Goal: Task Accomplishment & Management: Complete application form

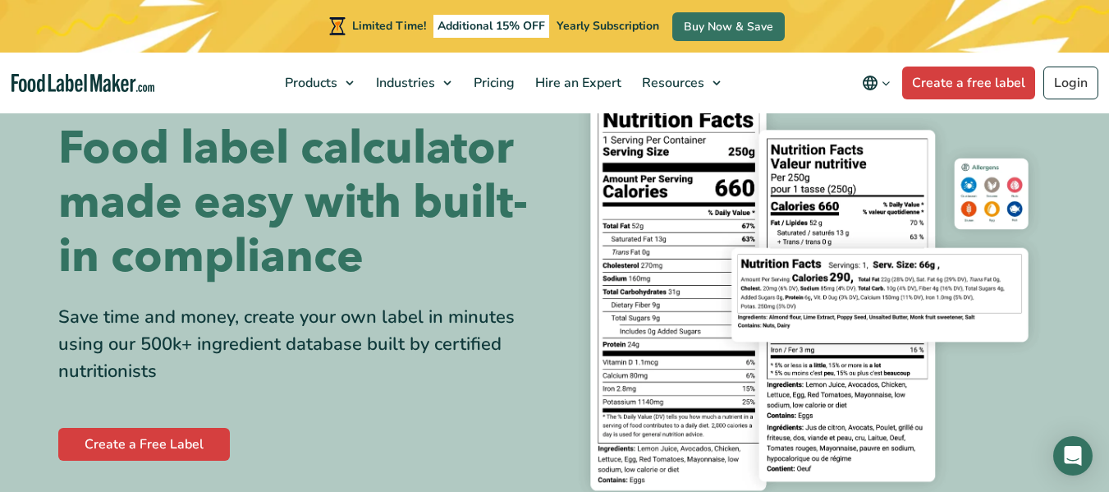
scroll to position [411, 0]
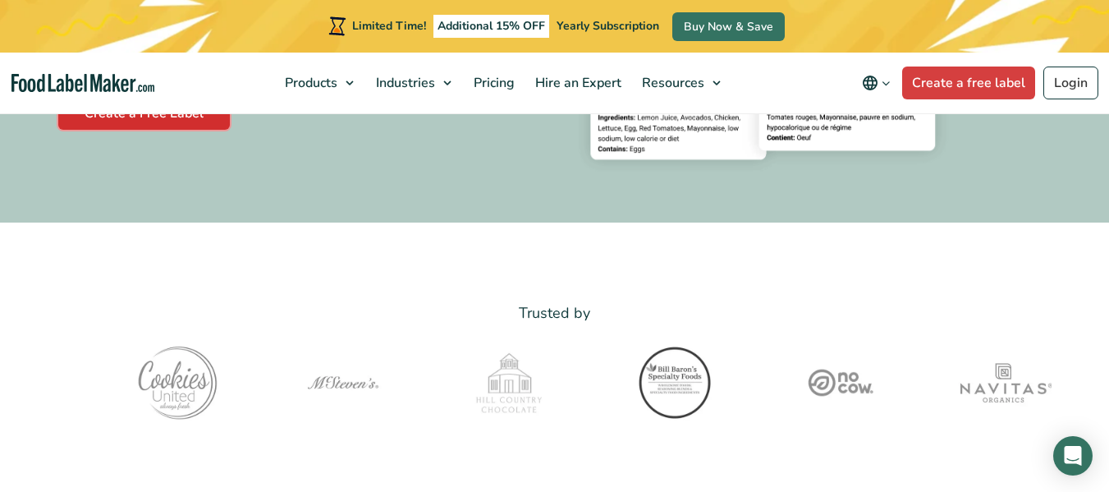
click at [164, 117] on link "Create a Free Label" at bounding box center [144, 113] width 172 height 33
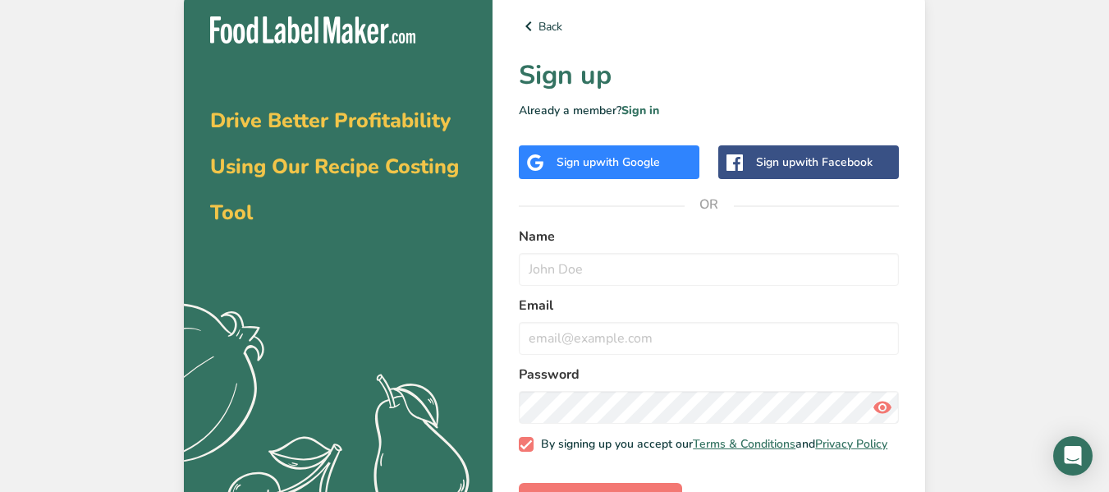
click at [596, 173] on div "Sign up with Google" at bounding box center [609, 162] width 181 height 34
click at [529, 16] on icon at bounding box center [529, 26] width 20 height 30
click at [531, 29] on icon at bounding box center [529, 26] width 20 height 30
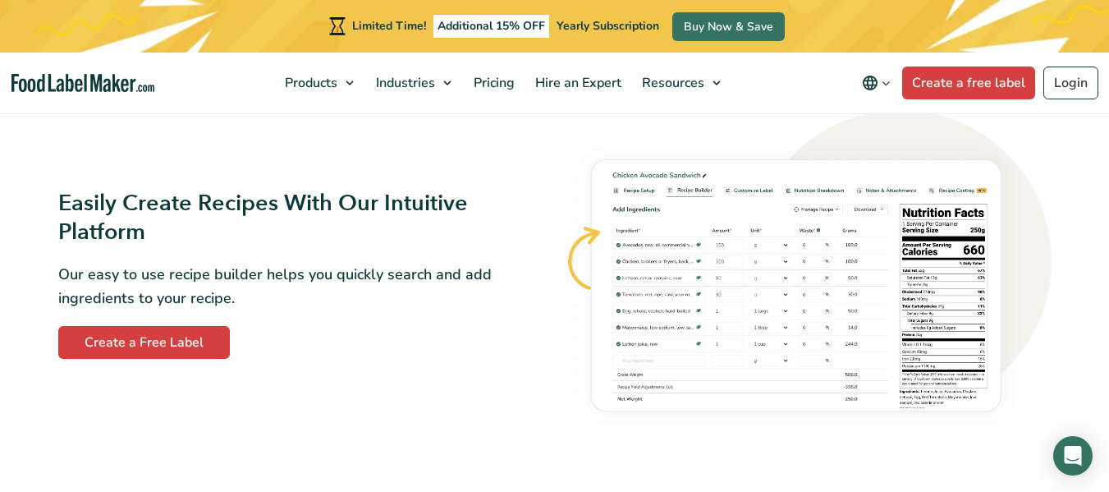
scroll to position [958, 0]
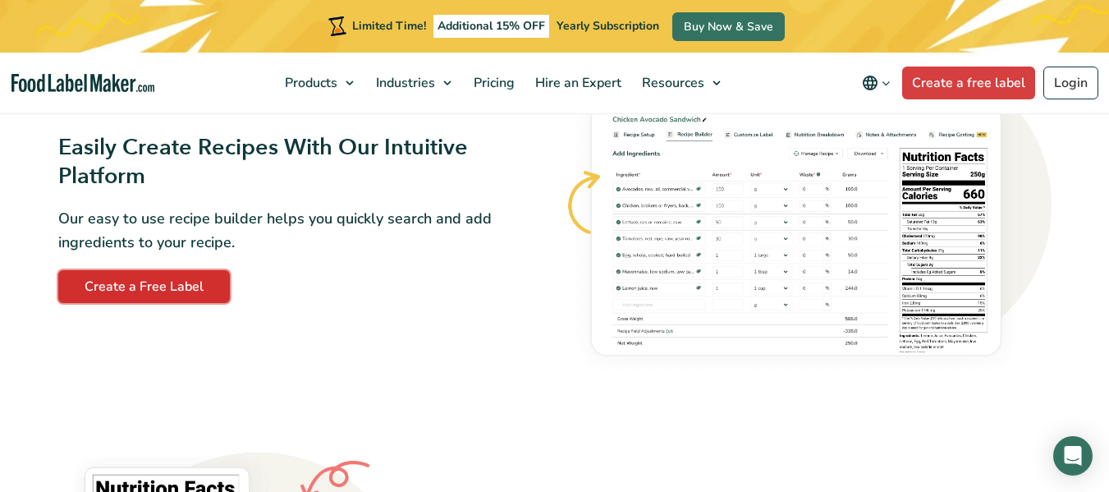
click at [95, 284] on link "Create a Free Label" at bounding box center [144, 286] width 172 height 33
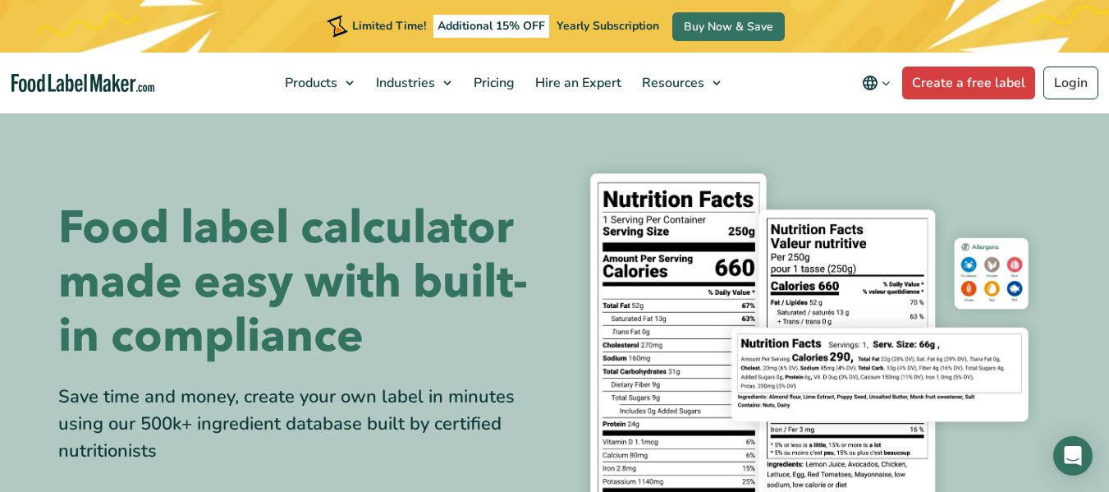
scroll to position [246, 0]
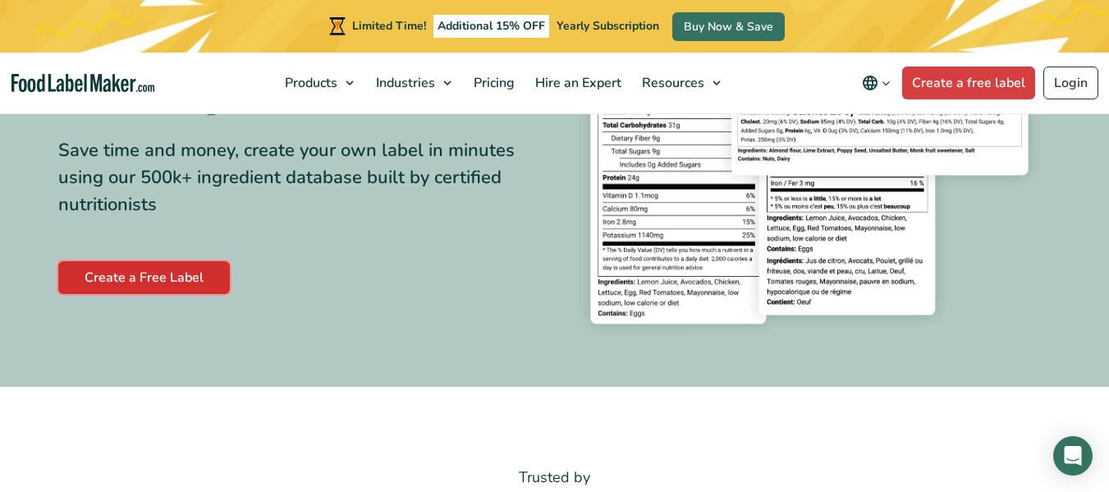
click at [67, 269] on link "Create a Free Label" at bounding box center [144, 277] width 172 height 33
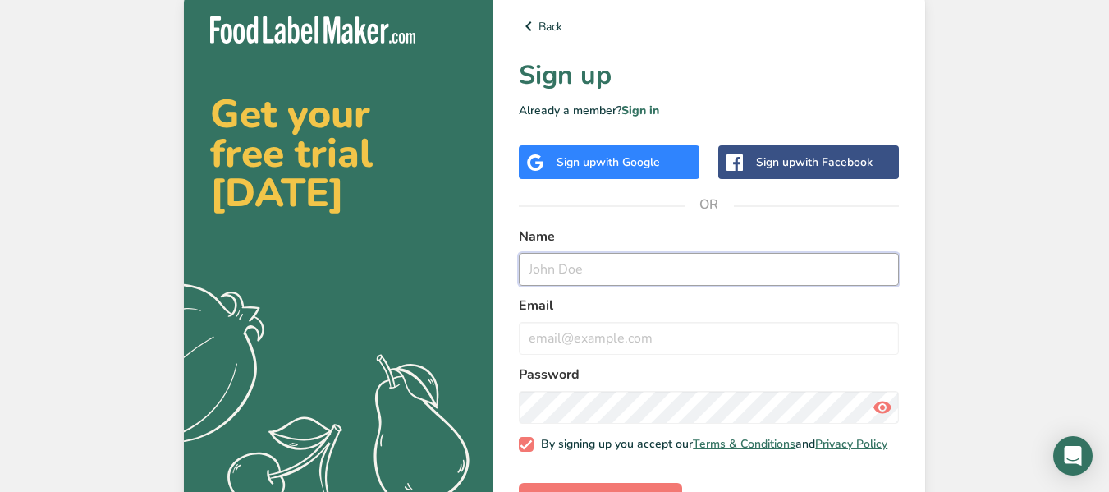
click at [611, 273] on input "text" at bounding box center [709, 269] width 380 height 33
type input "Sharookshana"
click at [560, 333] on input "email" at bounding box center [709, 338] width 380 height 33
type input "Q"
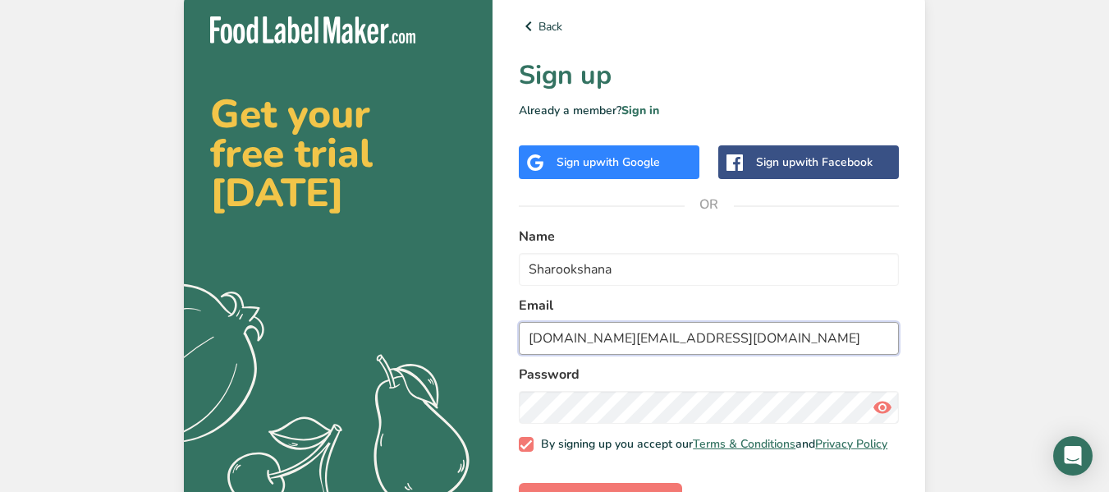
type input "quality.unistar.int@gmail.com"
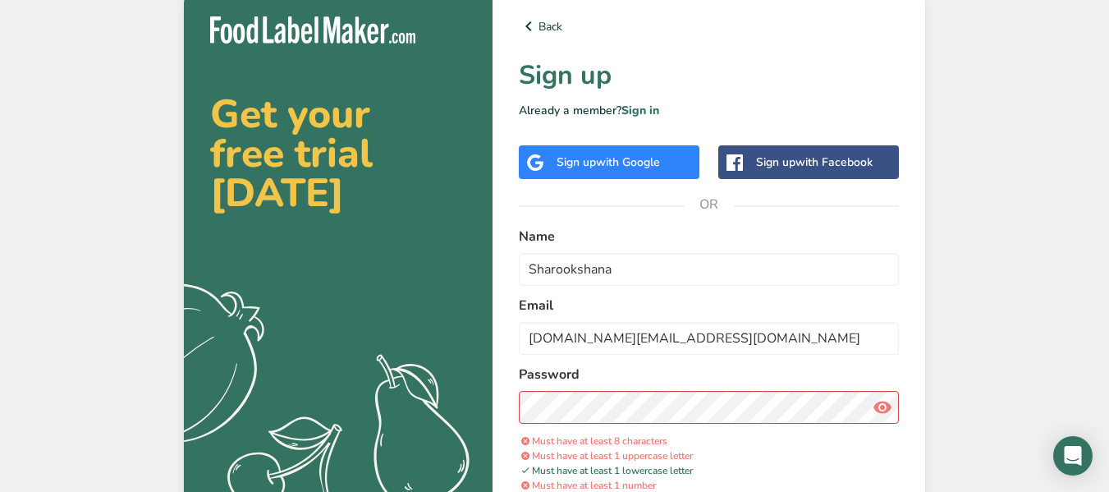
click at [889, 401] on icon at bounding box center [883, 408] width 20 height 30
click at [876, 405] on icon at bounding box center [883, 408] width 20 height 30
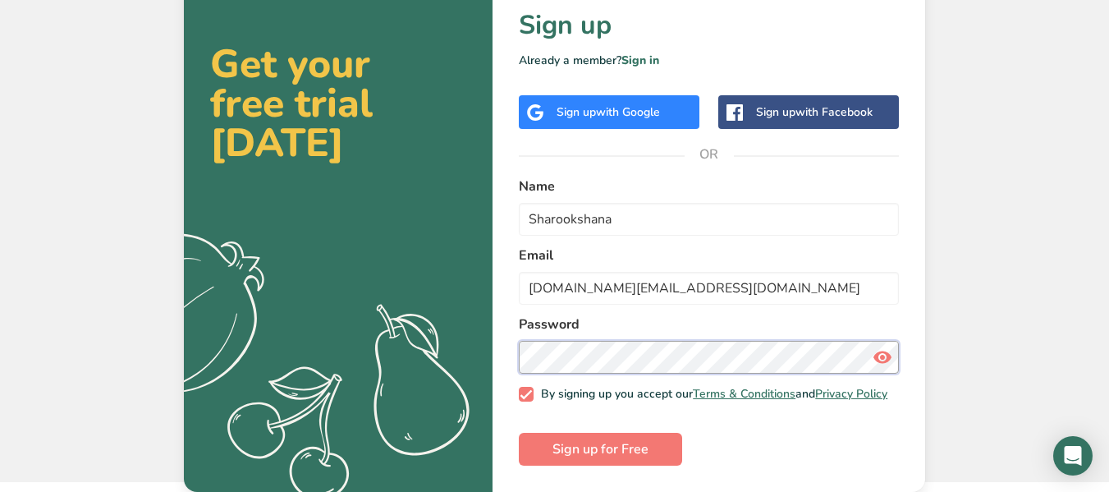
scroll to position [59, 0]
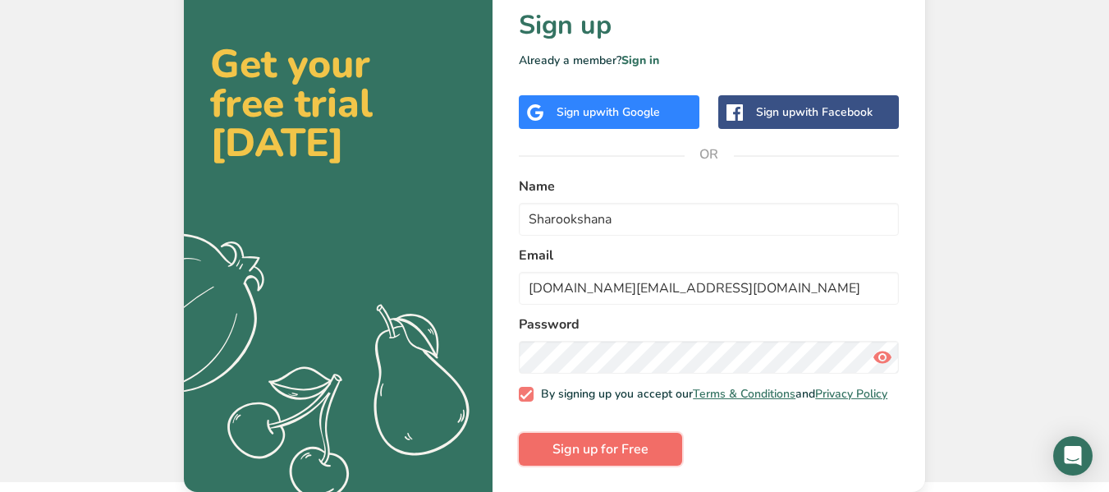
click at [609, 451] on span "Sign up for Free" at bounding box center [601, 449] width 96 height 20
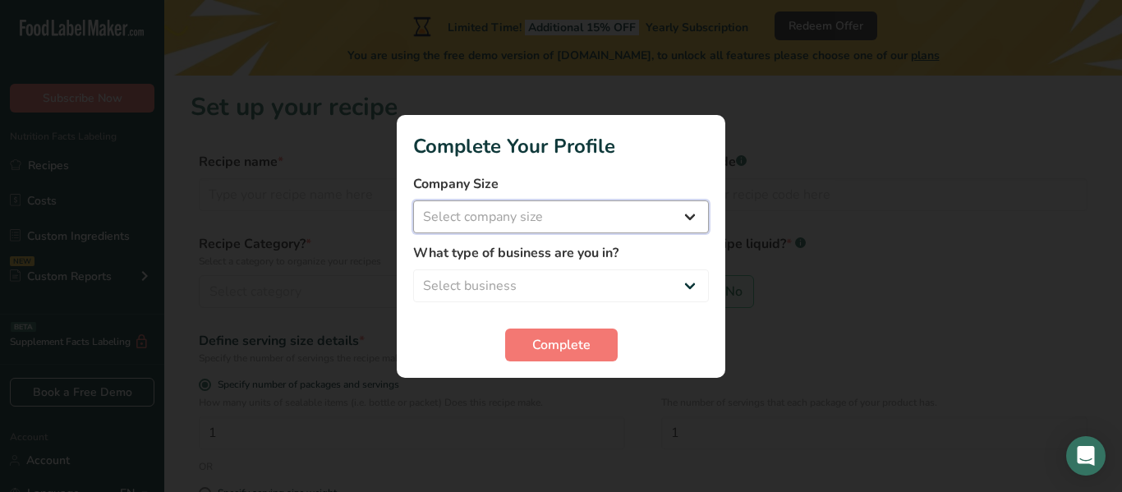
click at [550, 209] on select "Select company size Fewer than 10 Employees 10 to 50 Employees 51 to 500 Employ…" at bounding box center [561, 216] width 296 height 33
select select "2"
click at [413, 200] on select "Select company size Fewer than 10 Employees 10 to 50 Employees 51 to 500 Employ…" at bounding box center [561, 216] width 296 height 33
click at [568, 273] on select "Select business Packaged Food Manufacturer Restaurant & Cafe Bakery Meal Plans …" at bounding box center [561, 285] width 296 height 33
select select "1"
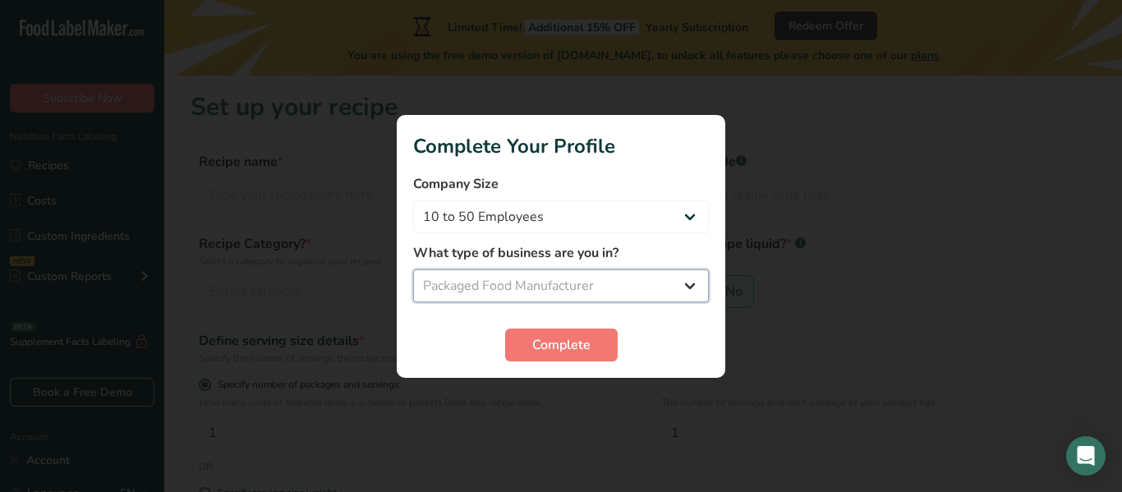
click at [413, 269] on select "Select business Packaged Food Manufacturer Restaurant & Cafe Bakery Meal Plans …" at bounding box center [561, 285] width 296 height 33
click at [566, 336] on span "Complete" at bounding box center [561, 345] width 58 height 20
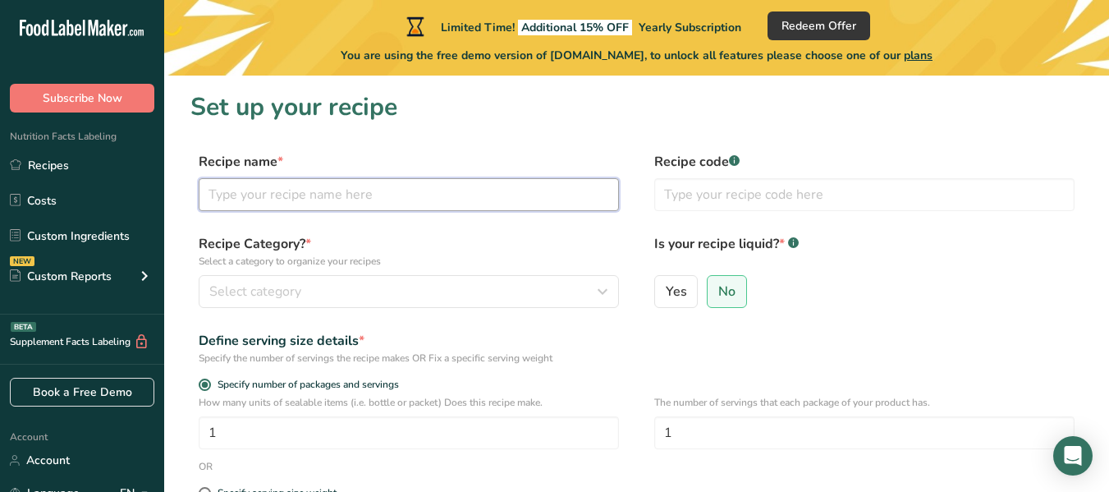
click at [356, 201] on input "text" at bounding box center [409, 194] width 420 height 33
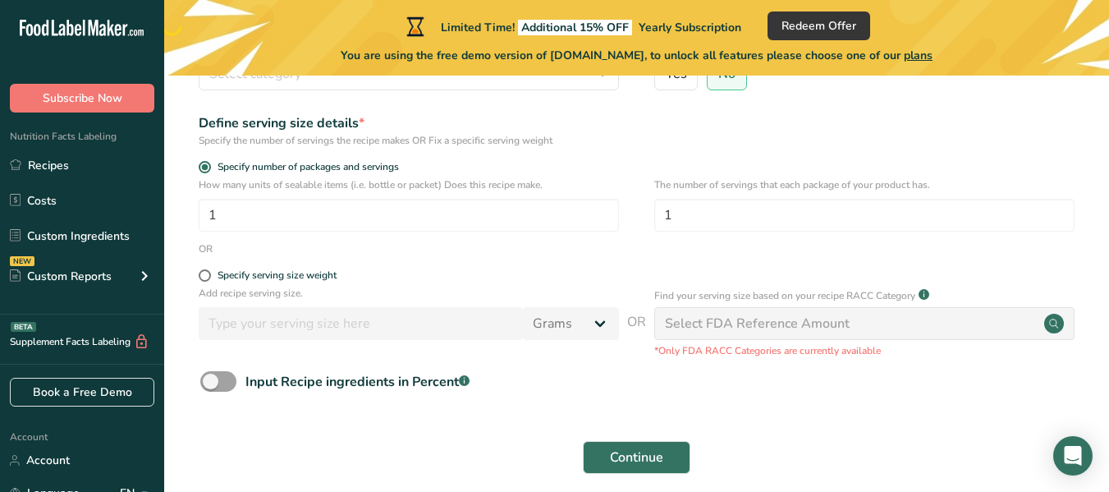
scroll to position [246, 0]
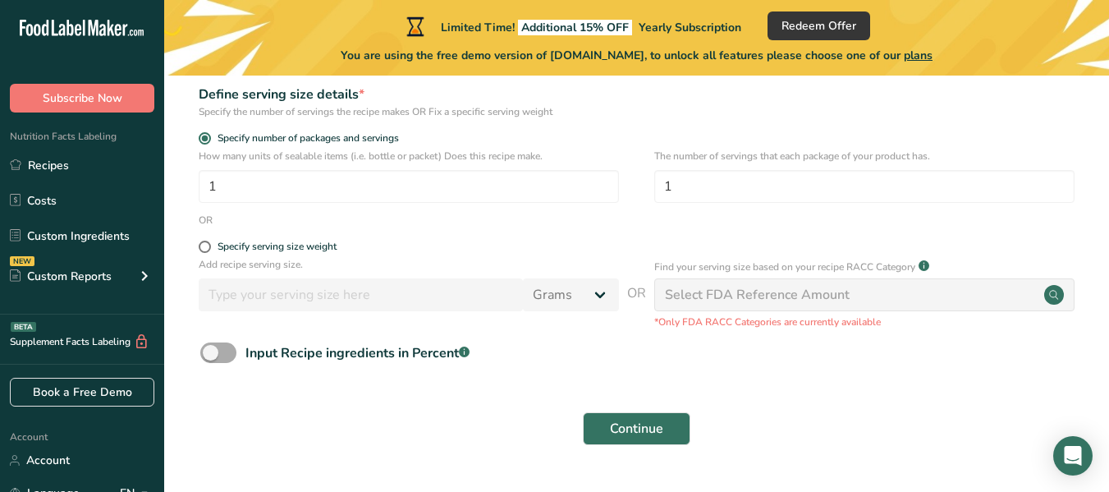
click at [215, 353] on span at bounding box center [218, 352] width 36 height 21
click at [211, 353] on input "Input Recipe ingredients in Percent .a-a{fill:#347362;}.b-a{fill:#fff;}" at bounding box center [205, 352] width 11 height 11
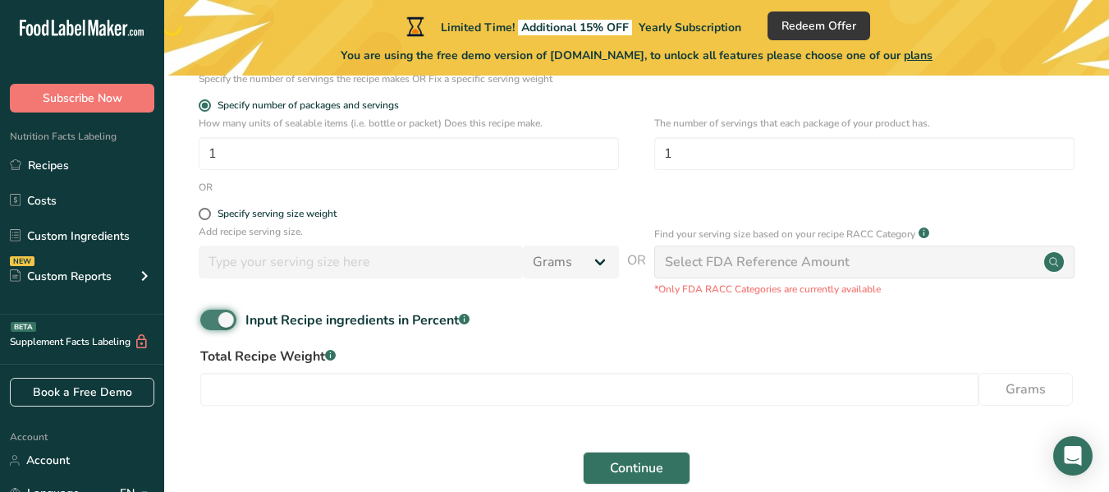
scroll to position [278, 0]
click at [219, 315] on span at bounding box center [218, 320] width 36 height 21
click at [211, 315] on input "Input Recipe ingredients in Percent .a-a{fill:#347362;}.b-a{fill:#fff;}" at bounding box center [205, 320] width 11 height 11
checkbox input "false"
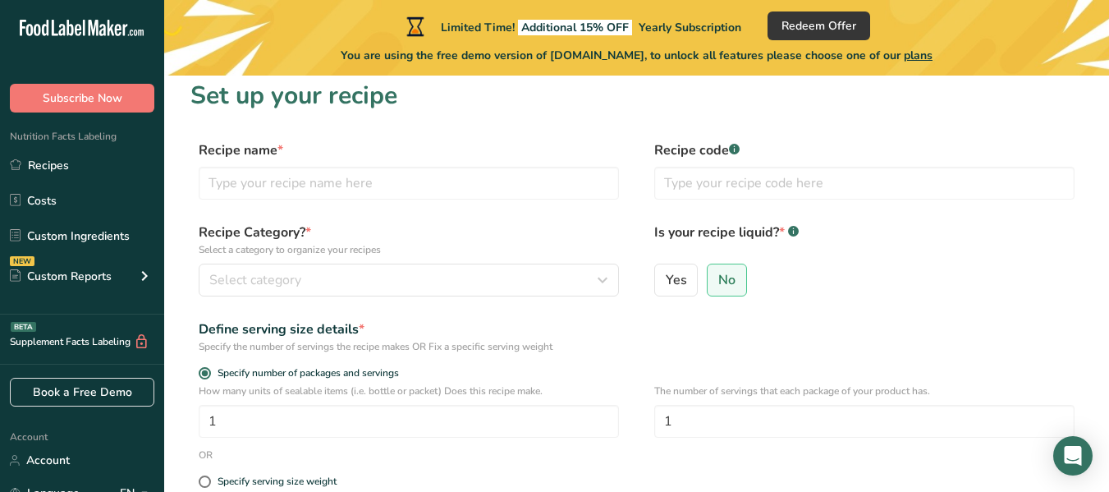
scroll to position [0, 0]
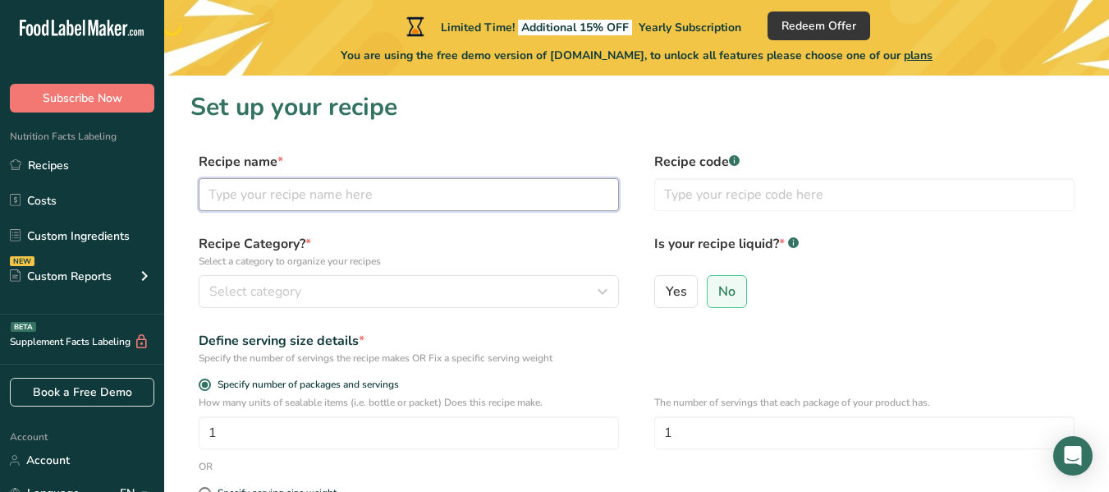
click at [319, 188] on input "text" at bounding box center [409, 194] width 420 height 33
type input "Biriyani Masala"
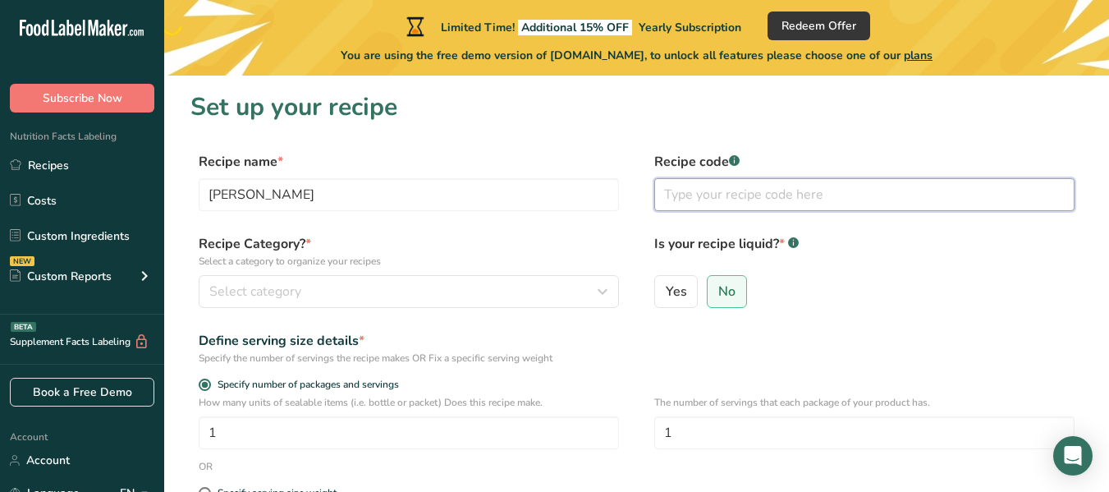
click at [680, 203] on input "text" at bounding box center [865, 194] width 420 height 33
type input "b"
type input "BNP PWD"
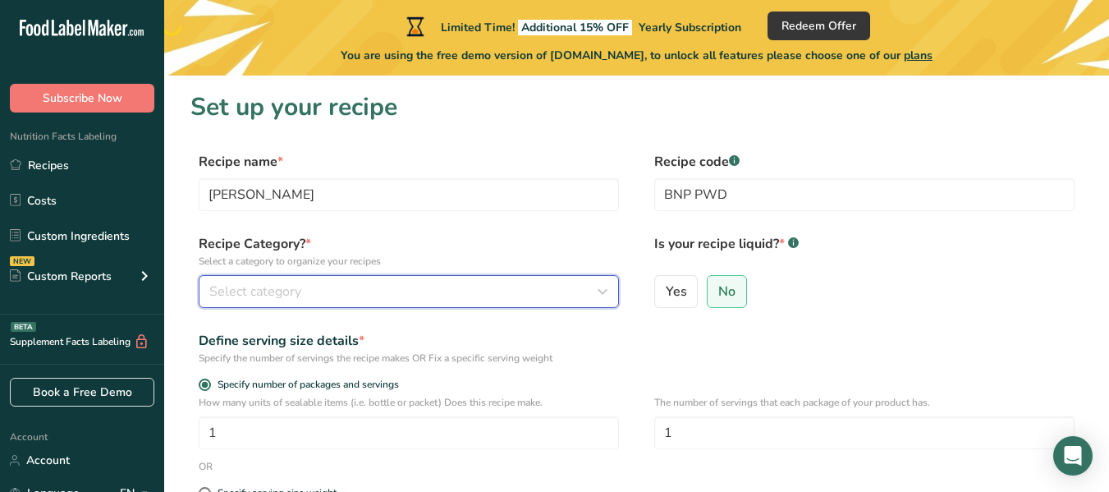
click at [525, 293] on div "Select category" at bounding box center [403, 292] width 389 height 20
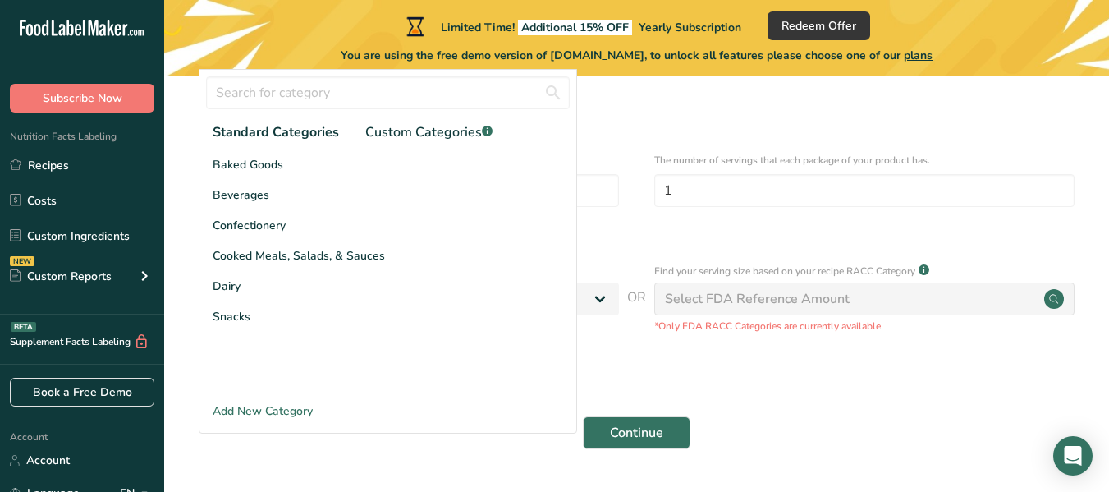
scroll to position [246, 0]
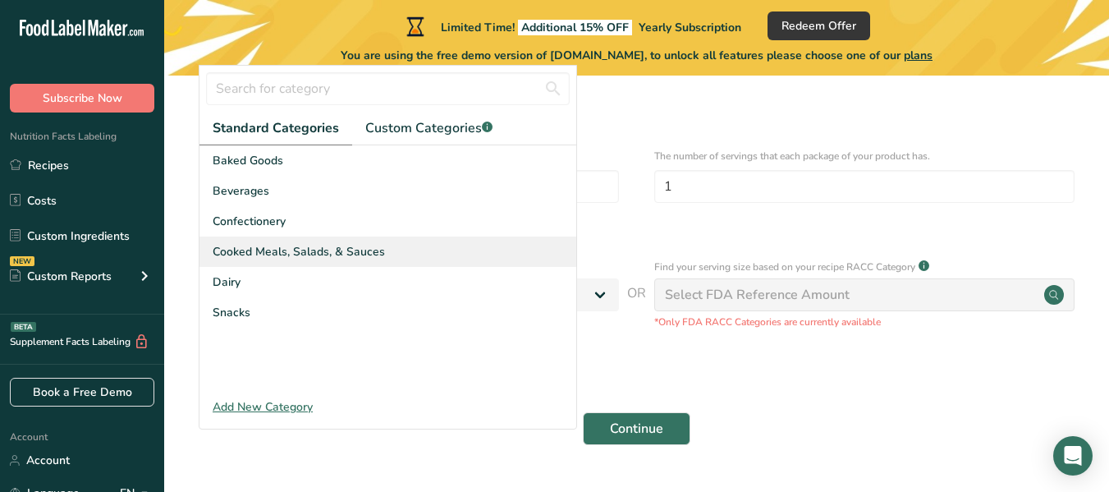
click at [311, 250] on span "Cooked Meals, Salads, & Sauces" at bounding box center [299, 251] width 172 height 17
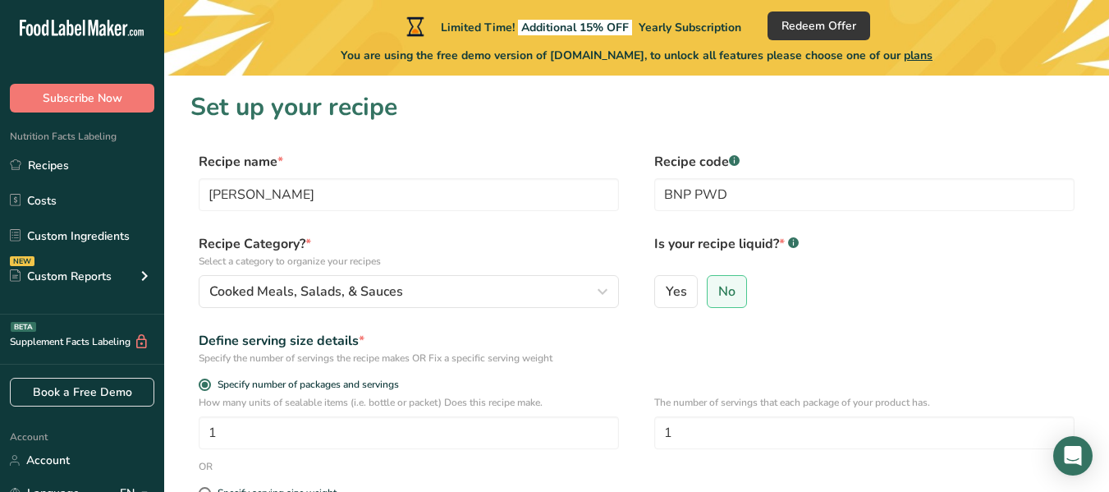
scroll to position [82, 0]
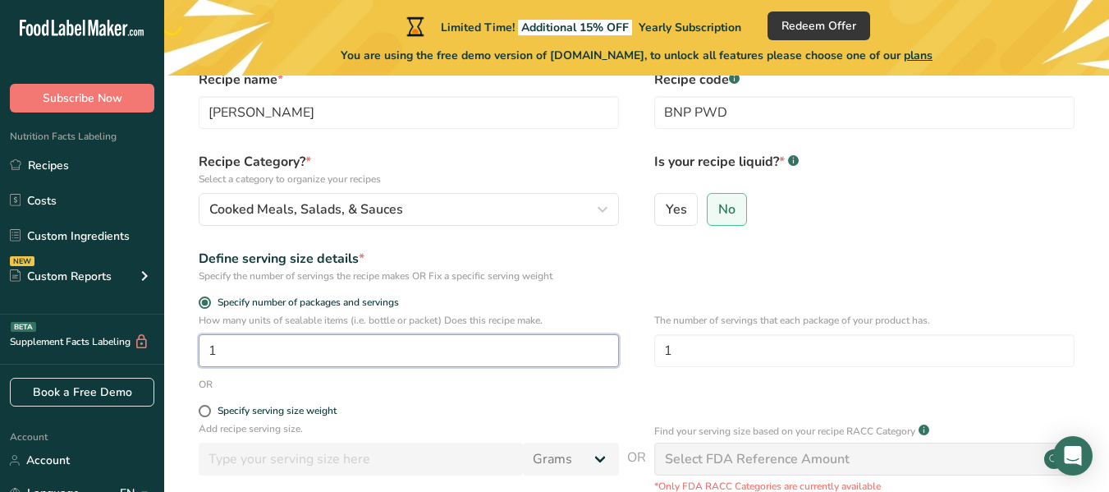
click at [503, 362] on input "1" at bounding box center [409, 350] width 420 height 33
type input "1"
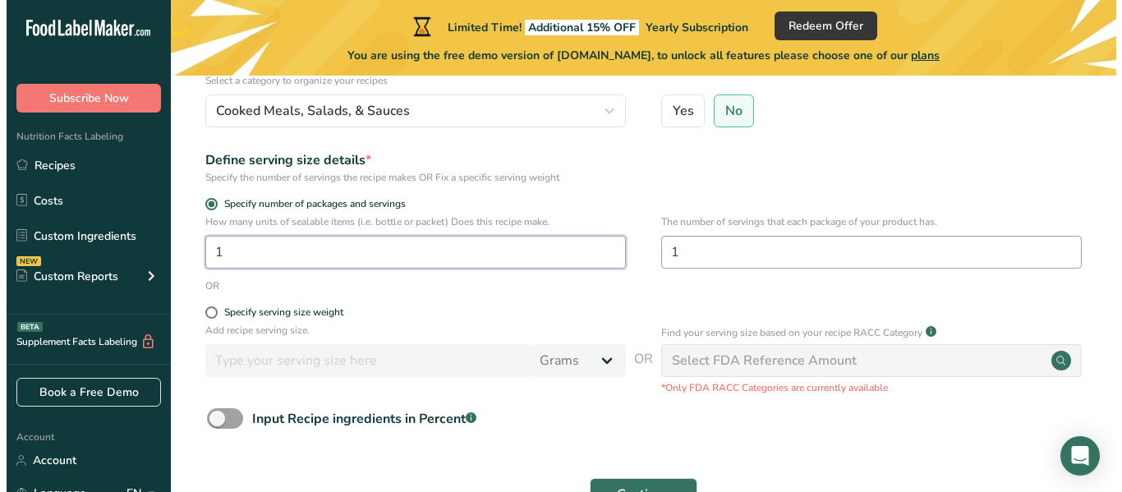
scroll to position [246, 0]
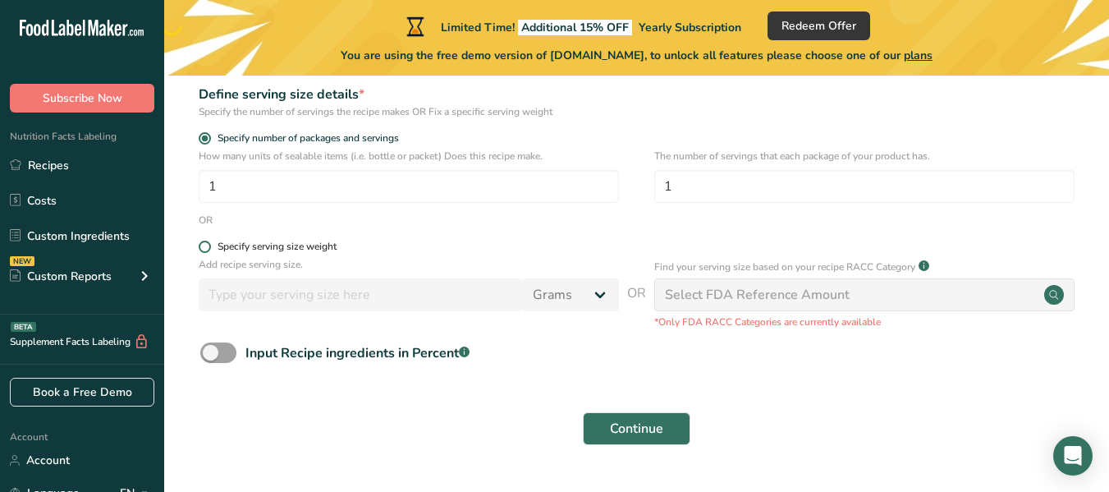
click at [204, 249] on span at bounding box center [205, 247] width 12 height 12
click at [204, 249] on input "Specify serving size weight" at bounding box center [204, 246] width 11 height 11
radio input "true"
radio input "false"
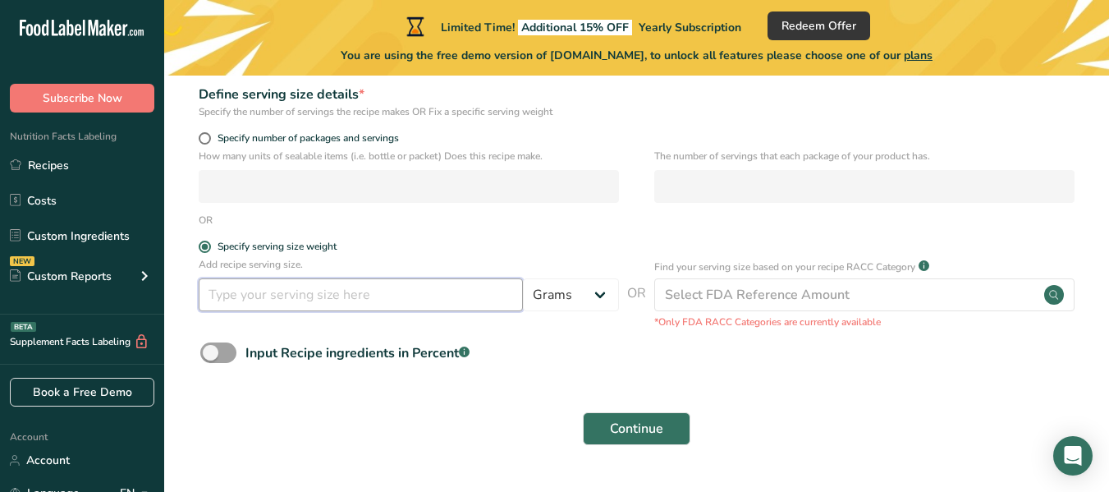
click at [277, 296] on input "number" at bounding box center [361, 294] width 324 height 33
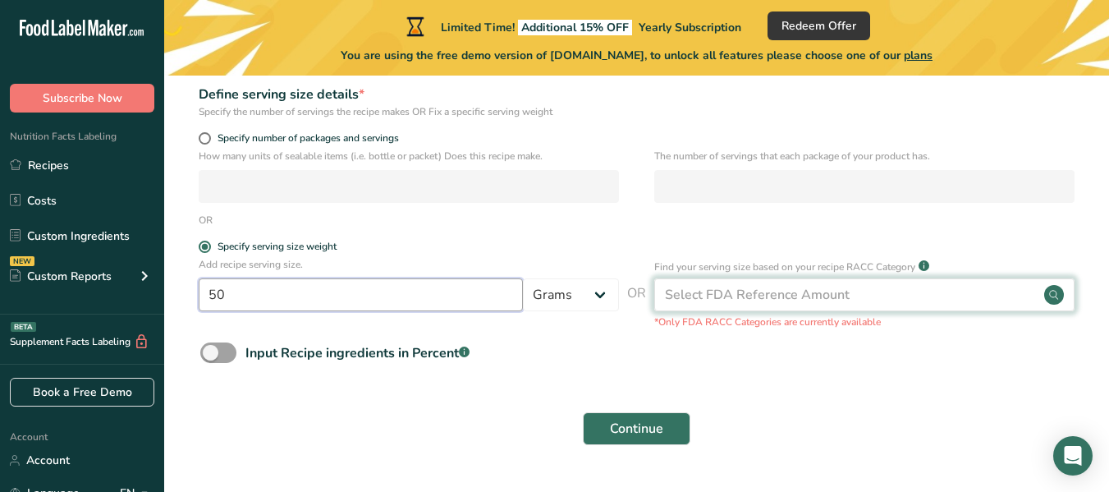
type input "50"
click at [718, 301] on div "Select FDA Reference Amount" at bounding box center [757, 295] width 185 height 20
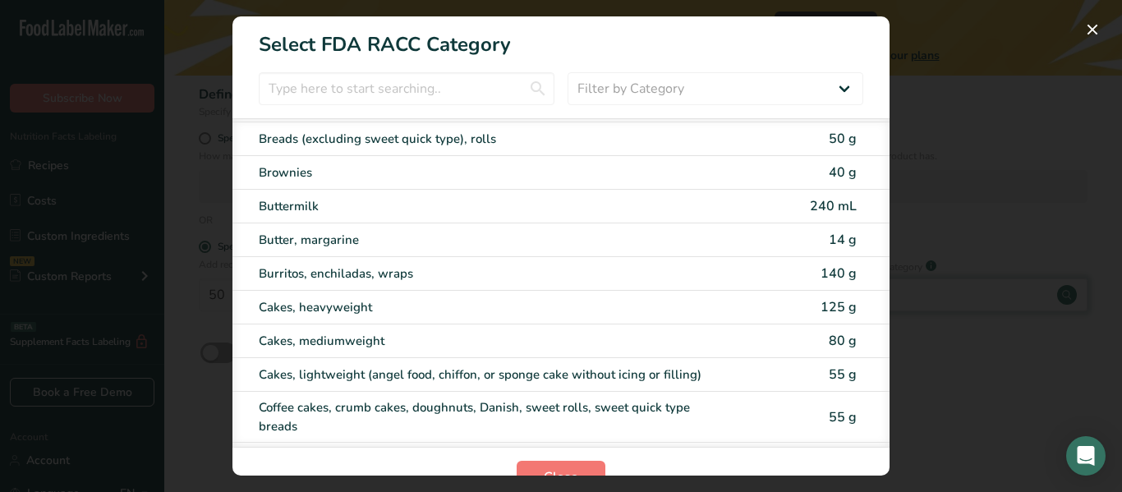
scroll to position [82, 0]
click at [361, 99] on input "RACC Category Selection Modal" at bounding box center [407, 88] width 296 height 33
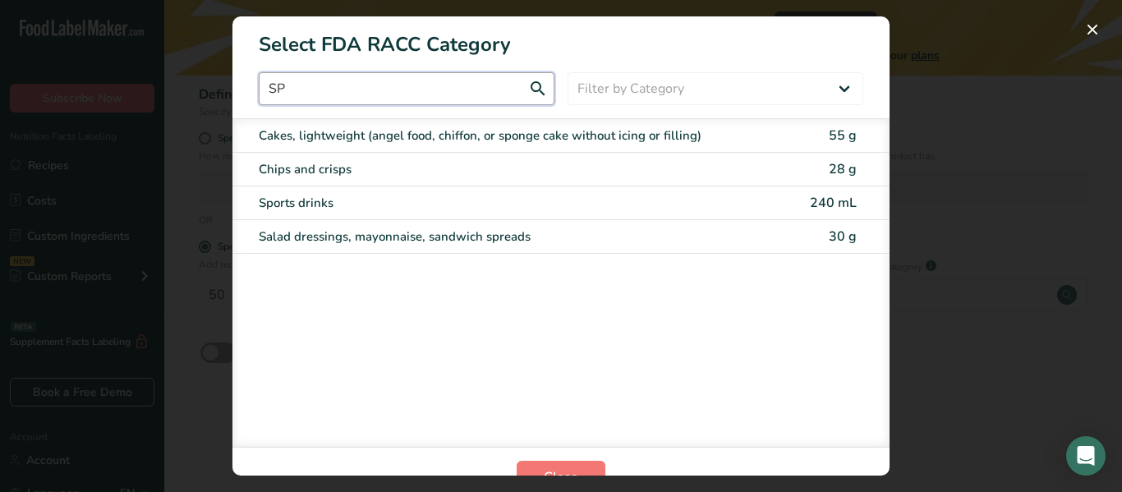
scroll to position [0, 0]
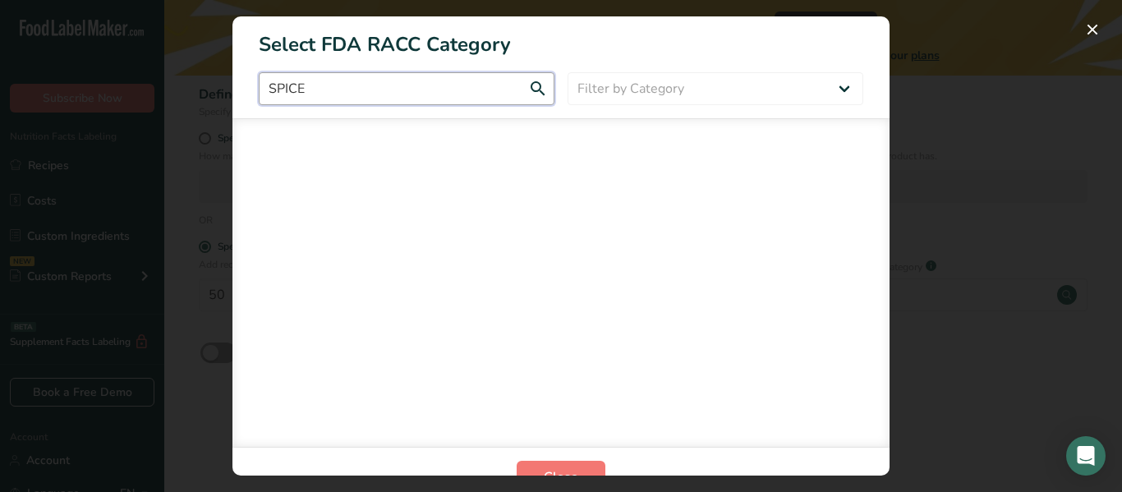
click at [530, 93] on input "SPICE" at bounding box center [407, 88] width 296 height 33
click at [530, 88] on input "SPICE" at bounding box center [407, 88] width 296 height 33
click at [492, 204] on div "RACC Category Selection Modal" at bounding box center [560, 282] width 657 height 328
click at [414, 94] on input "SPICE" at bounding box center [407, 88] width 296 height 33
type input "S"
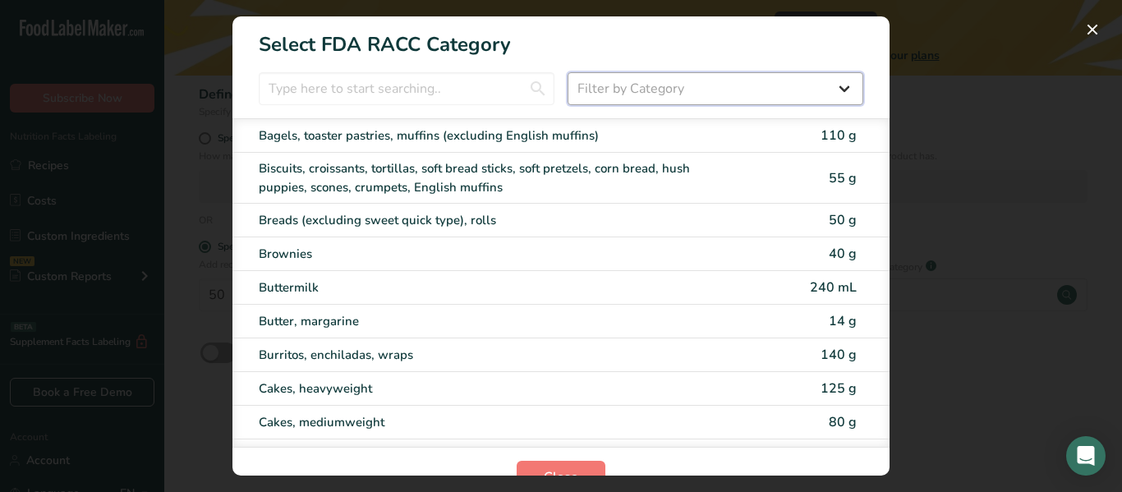
click at [627, 90] on select "Filter by Category All Bakery products Beverages Cereals and other grain produc…" at bounding box center [715, 88] width 296 height 33
select select "19"
click at [567, 72] on select "Filter by Category All Bakery products Beverages Cereals and other grain produc…" at bounding box center [715, 88] width 296 height 33
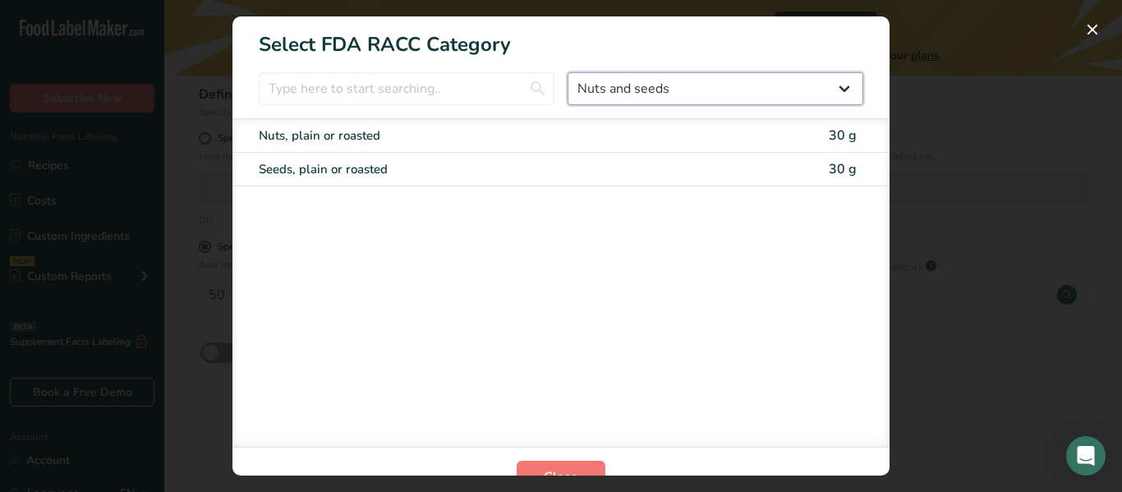
click at [825, 92] on select "All Bakery products Beverages Cereals and other grain products Dairy products a…" at bounding box center [715, 88] width 296 height 33
click at [538, 281] on div "Nuts, plain or roasted 30 g Seeds, plain or roasted 30 g" at bounding box center [560, 282] width 657 height 328
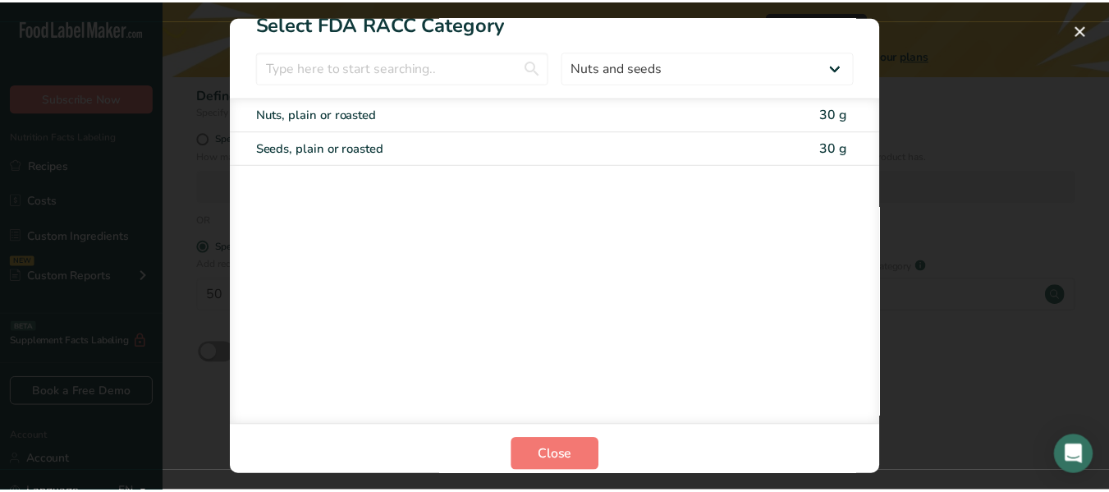
scroll to position [31, 0]
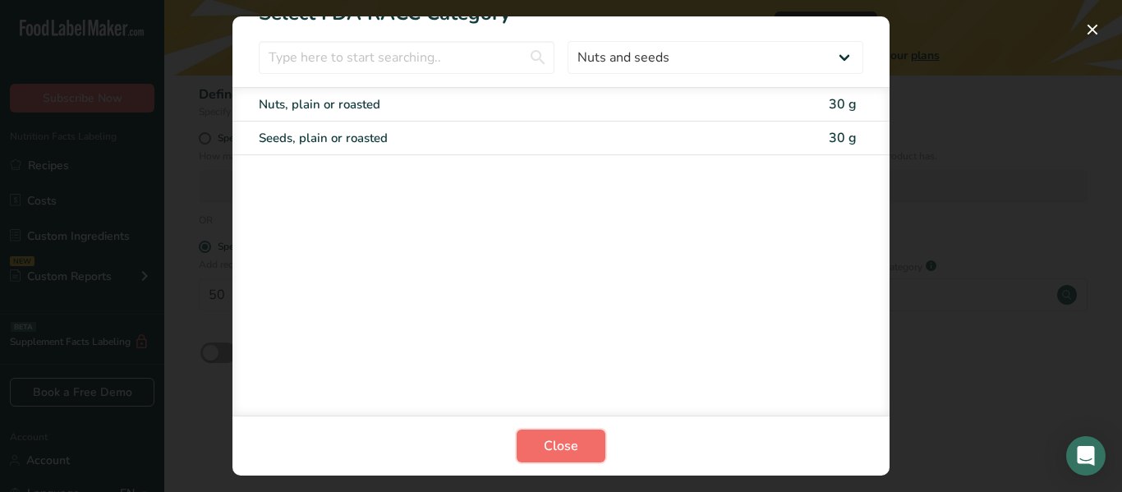
click at [580, 448] on button "Close" at bounding box center [561, 446] width 89 height 33
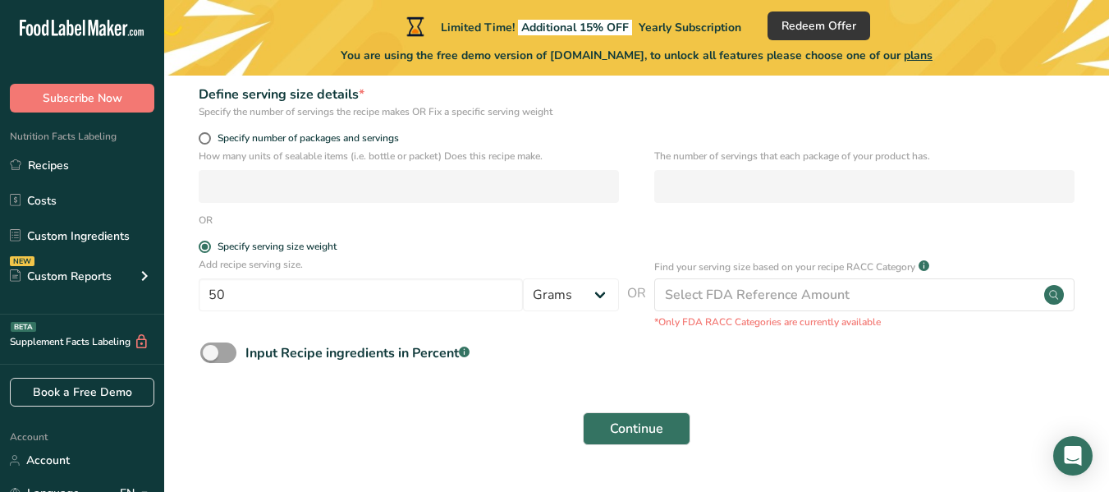
scroll to position [288, 0]
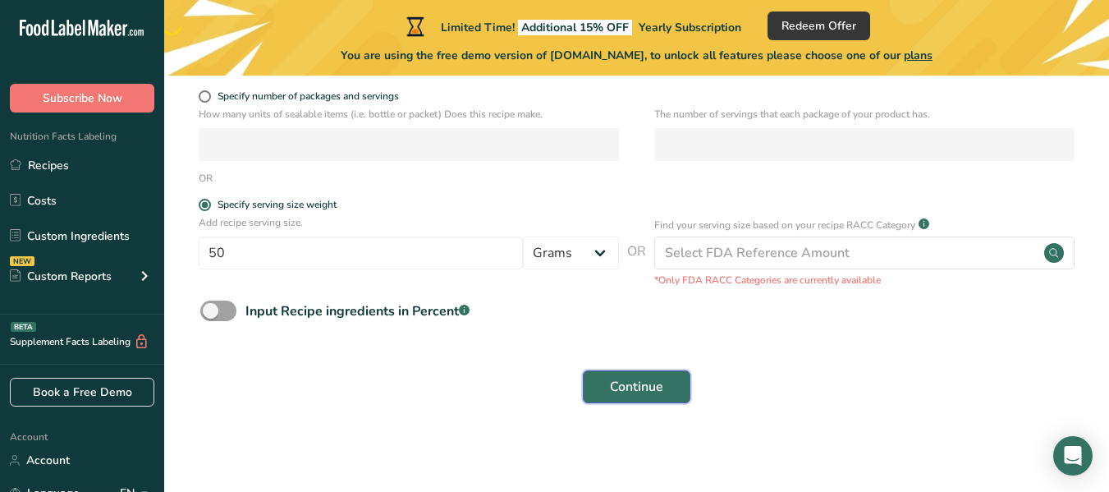
click at [632, 383] on span "Continue" at bounding box center [636, 387] width 53 height 20
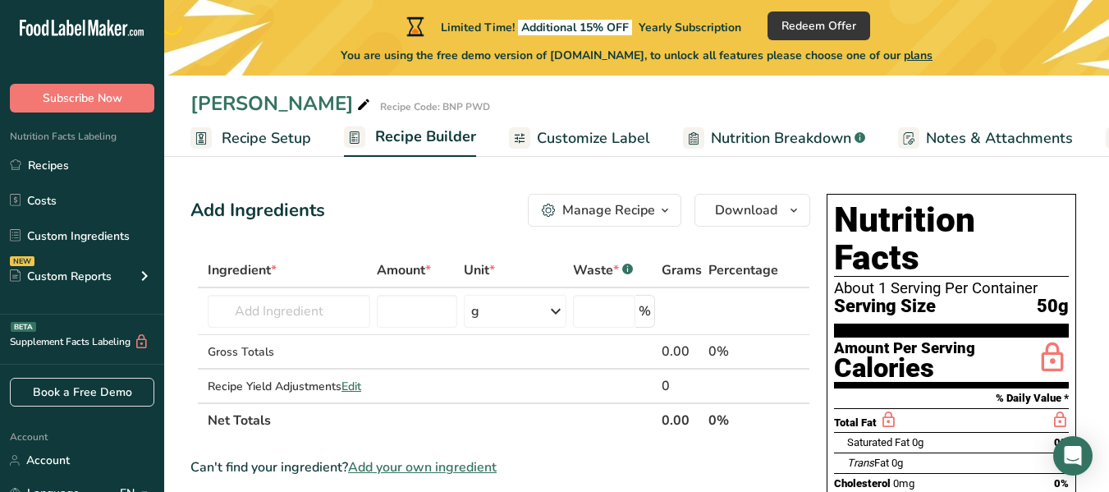
click at [553, 142] on span "Customize Label" at bounding box center [593, 138] width 113 height 22
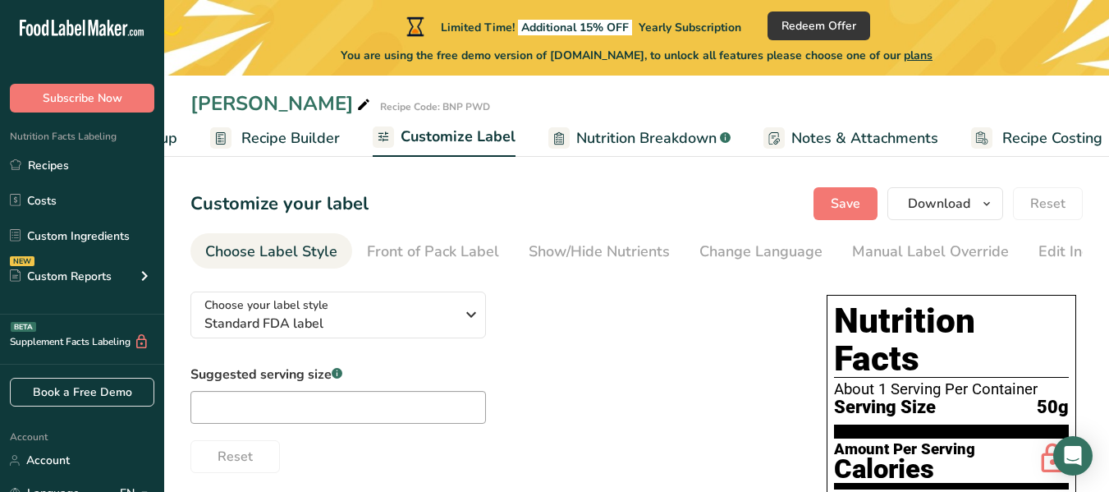
scroll to position [0, 154]
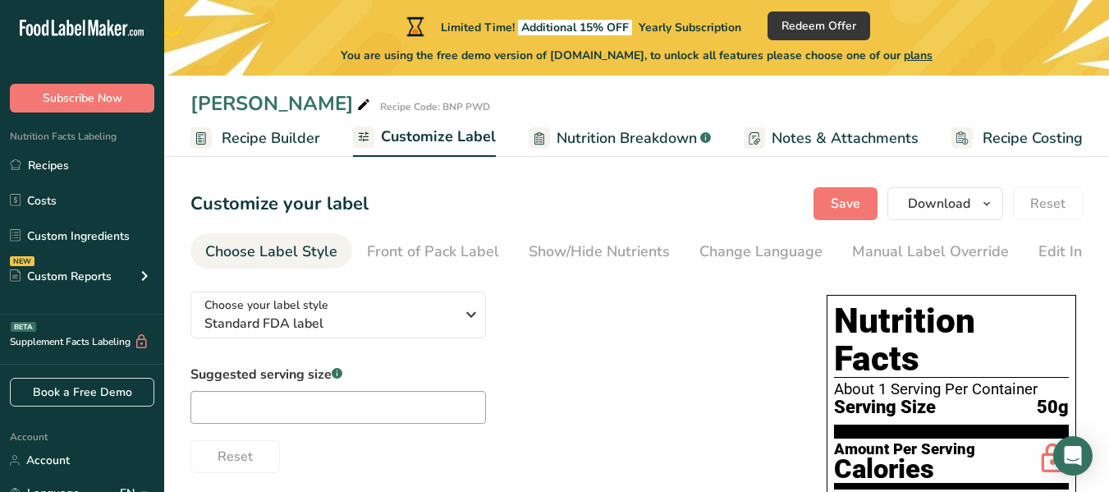
click at [569, 138] on span "Nutrition Breakdown" at bounding box center [627, 138] width 140 height 22
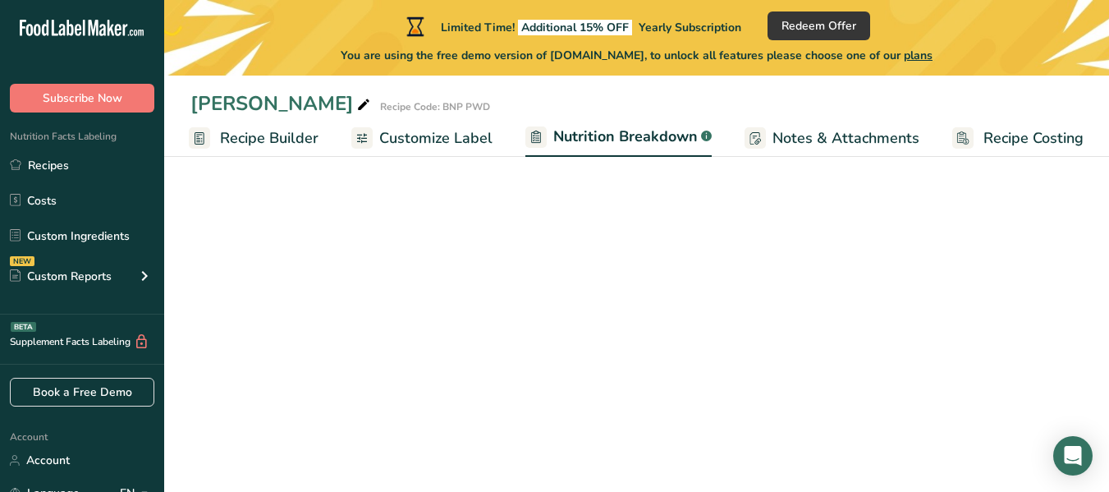
select select "Calories"
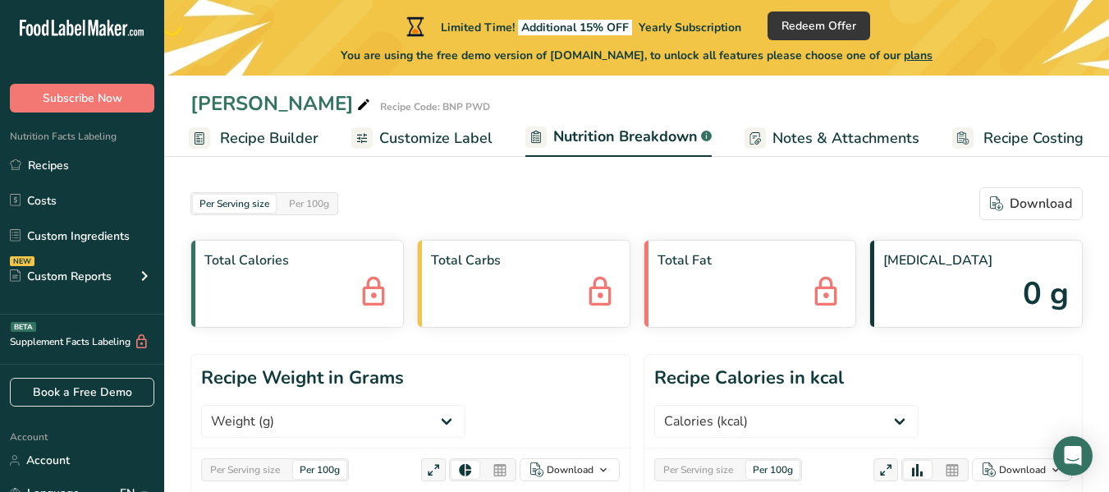
click at [825, 138] on span "Notes & Attachments" at bounding box center [846, 138] width 147 height 22
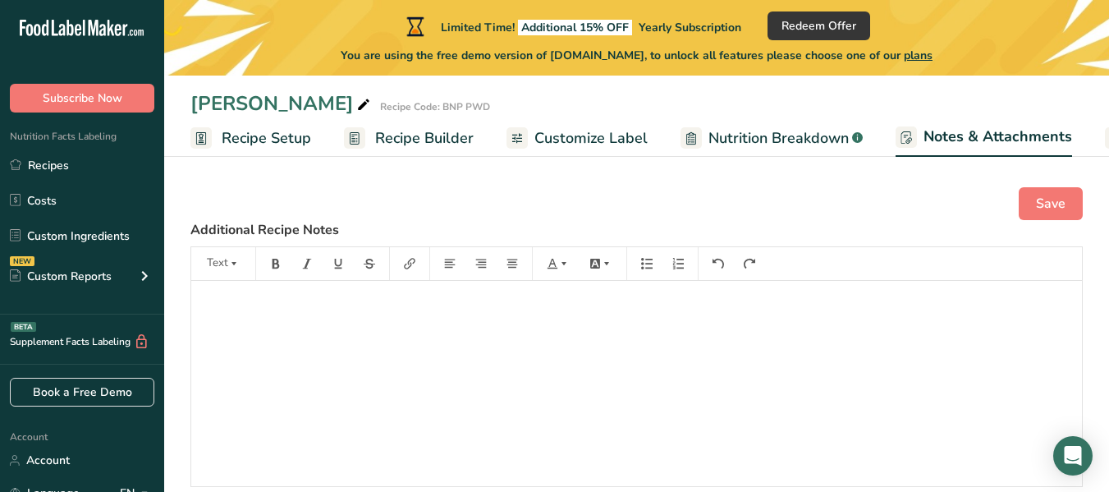
click at [253, 136] on span "Recipe Setup" at bounding box center [267, 138] width 90 height 22
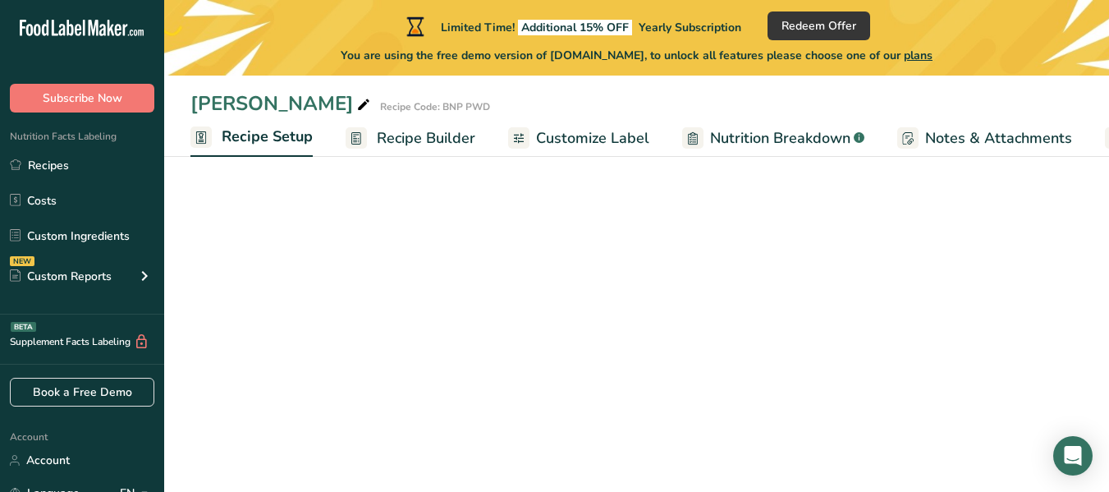
scroll to position [0, 6]
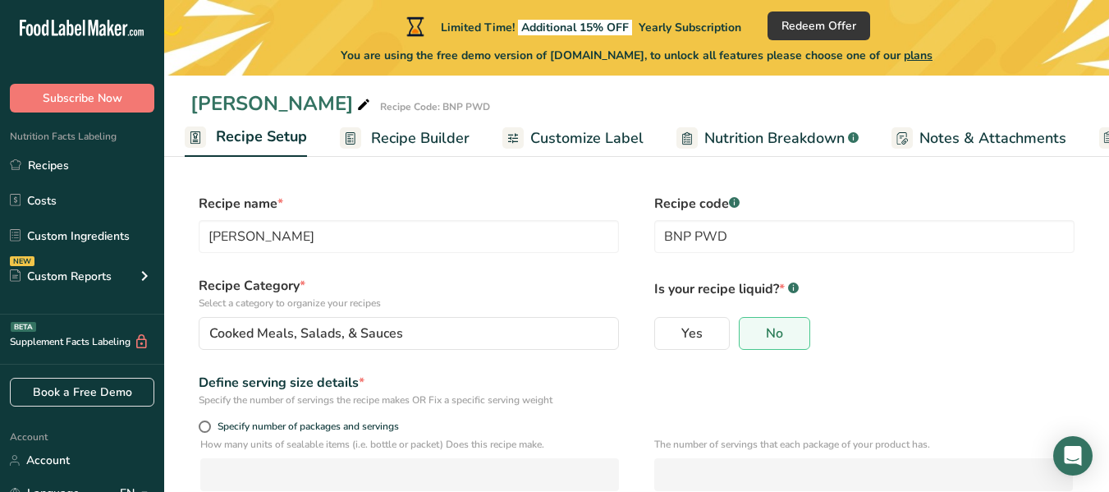
click at [409, 136] on span "Recipe Builder" at bounding box center [420, 138] width 99 height 22
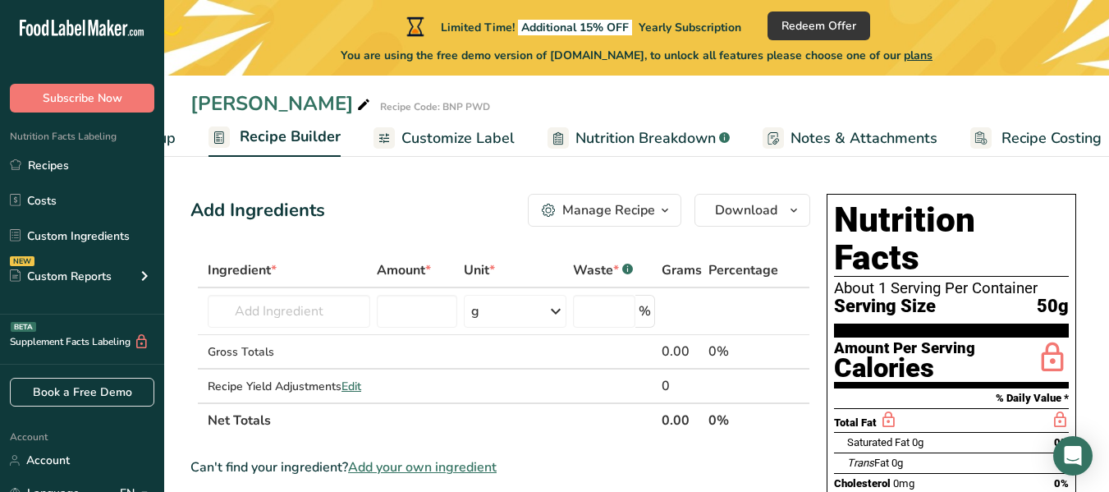
scroll to position [0, 154]
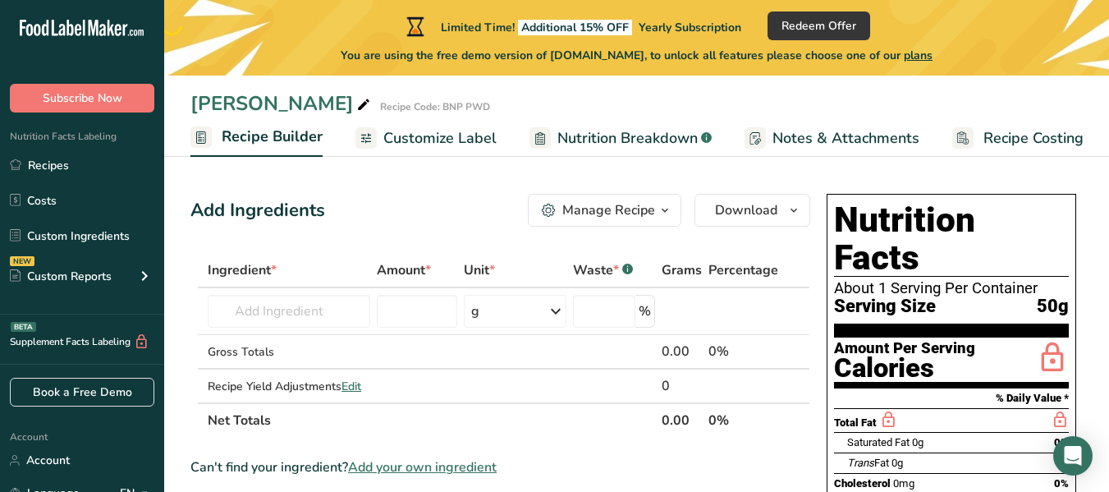
click at [409, 136] on span "Customize Label" at bounding box center [440, 138] width 113 height 22
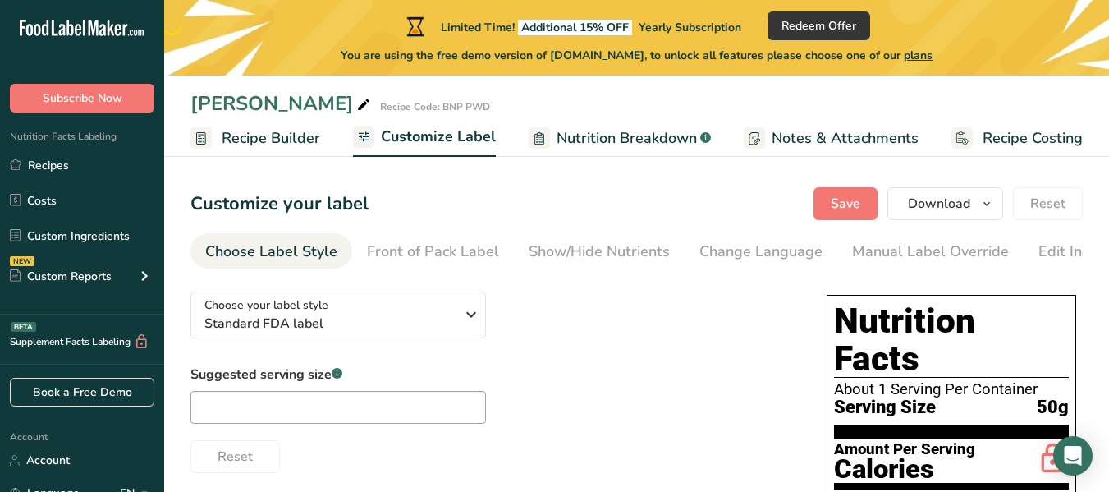
click at [246, 144] on span "Recipe Builder" at bounding box center [271, 138] width 99 height 22
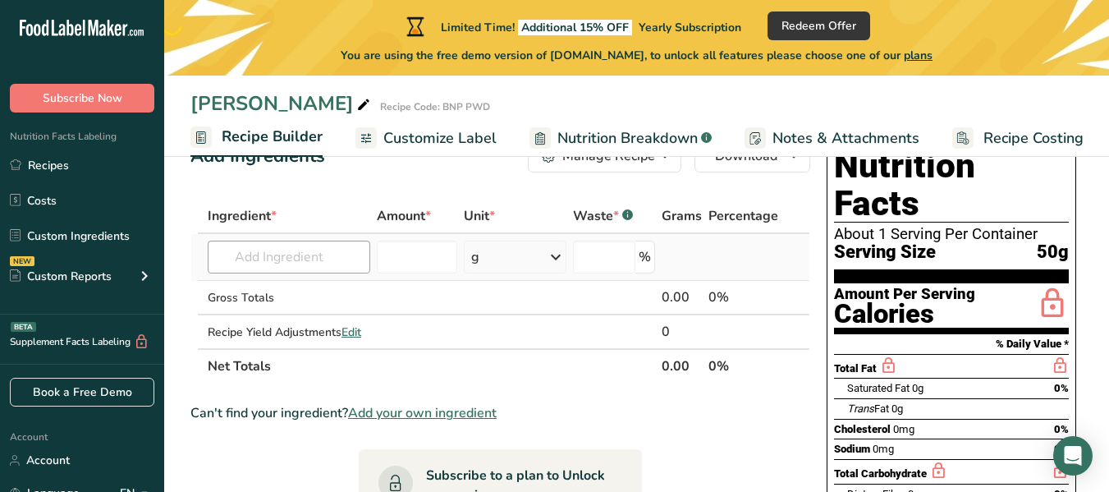
scroll to position [25, 0]
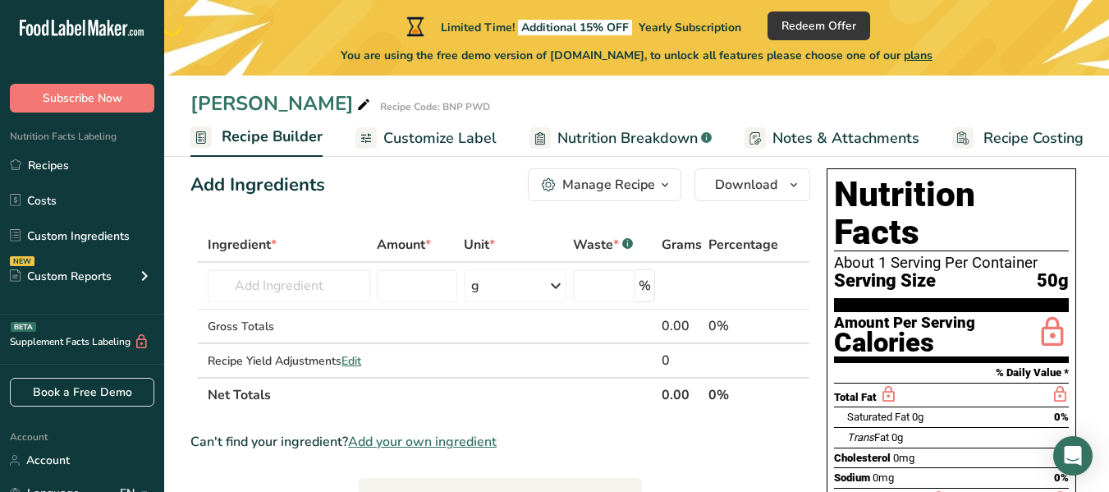
click at [592, 137] on span "Nutrition Breakdown" at bounding box center [628, 138] width 140 height 22
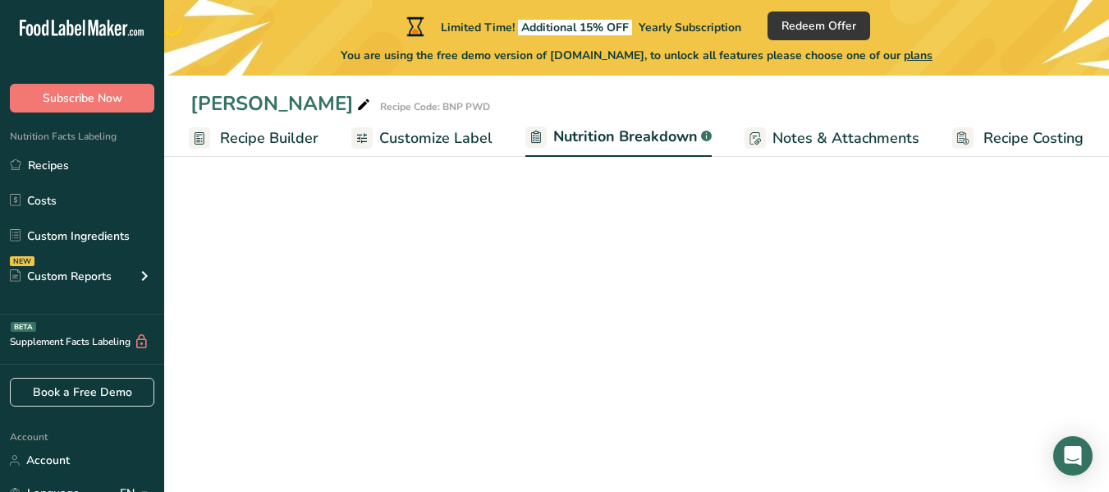
select select "Calories"
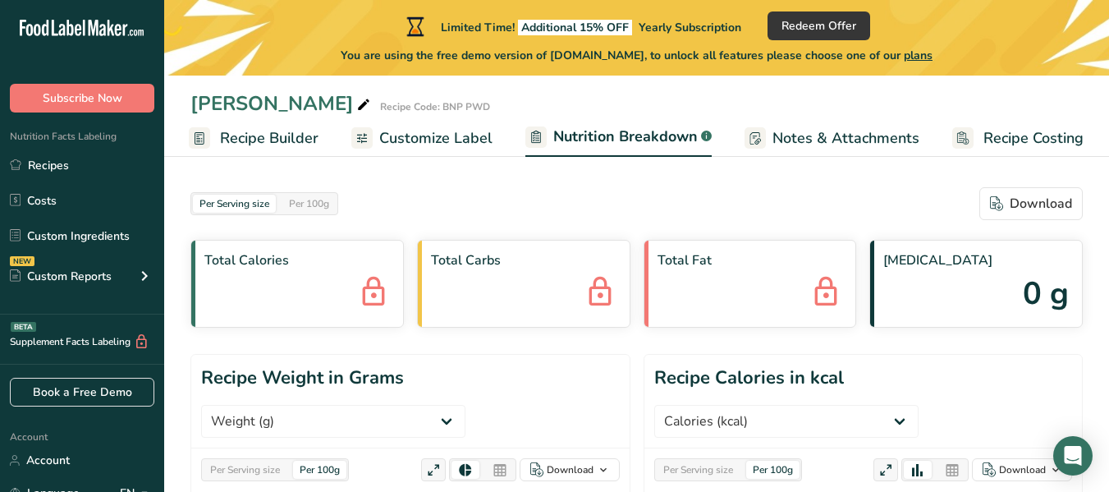
click at [223, 298] on div "Total Calories" at bounding box center [298, 284] width 214 height 88
click at [240, 203] on div "Per Serving size" at bounding box center [234, 204] width 83 height 18
click at [302, 201] on div "Per 100g" at bounding box center [309, 204] width 53 height 18
click at [288, 139] on span "Recipe Builder" at bounding box center [269, 138] width 99 height 22
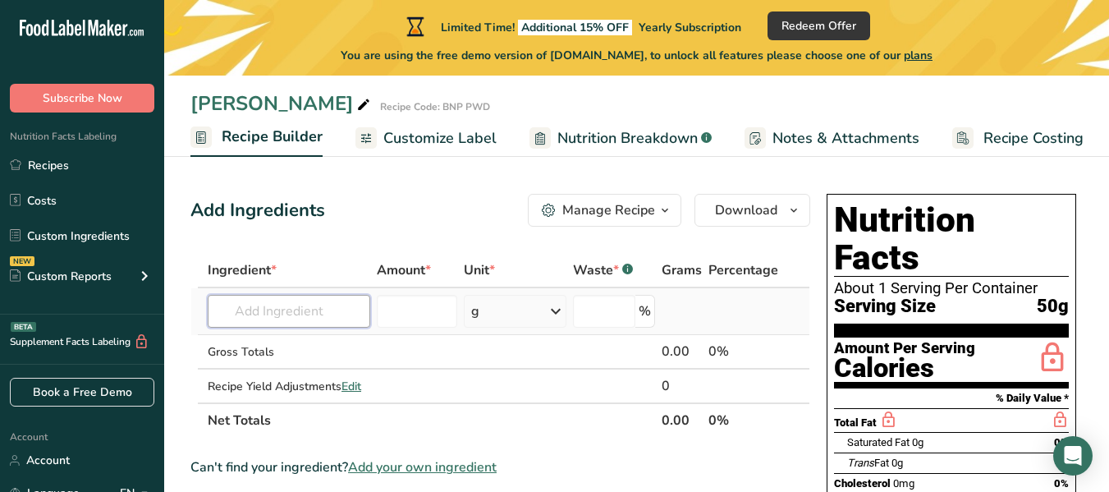
click at [292, 320] on input "text" at bounding box center [289, 311] width 163 height 33
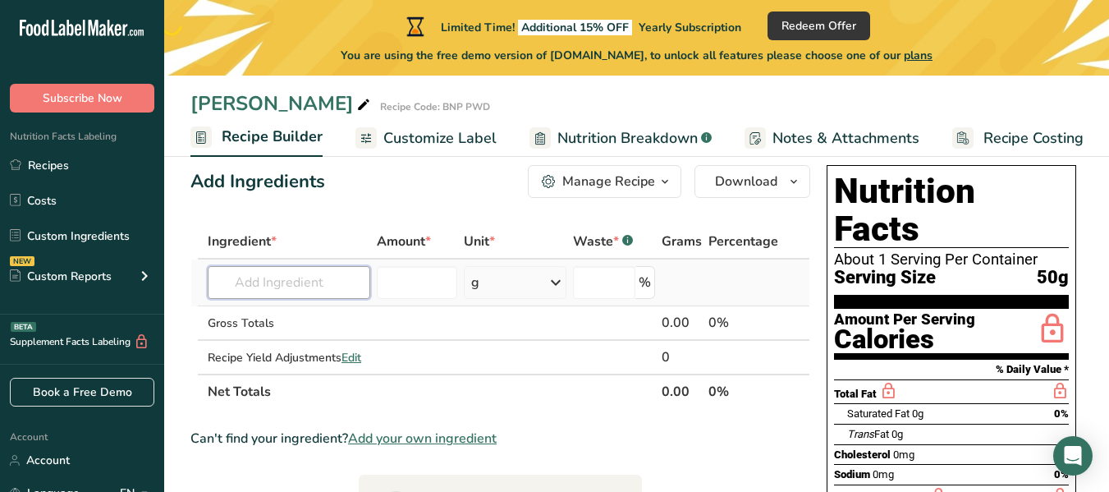
scroll to position [0, 0]
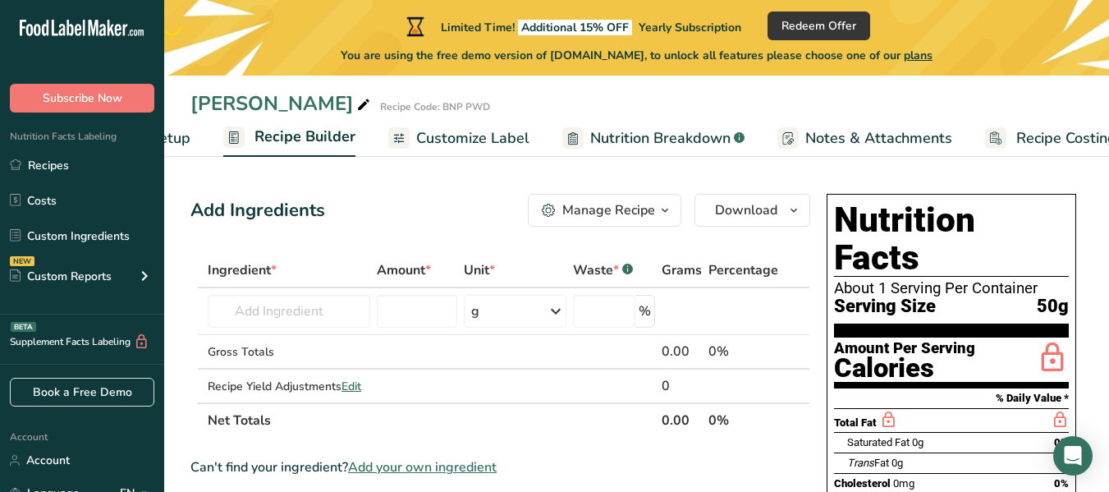
click at [174, 145] on span "Recipe Setup" at bounding box center [146, 138] width 90 height 22
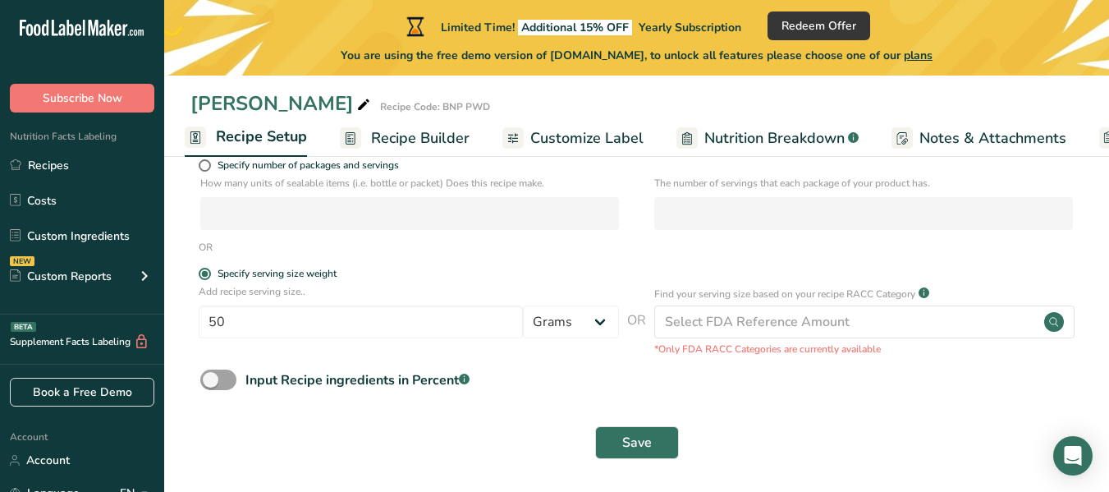
scroll to position [264, 0]
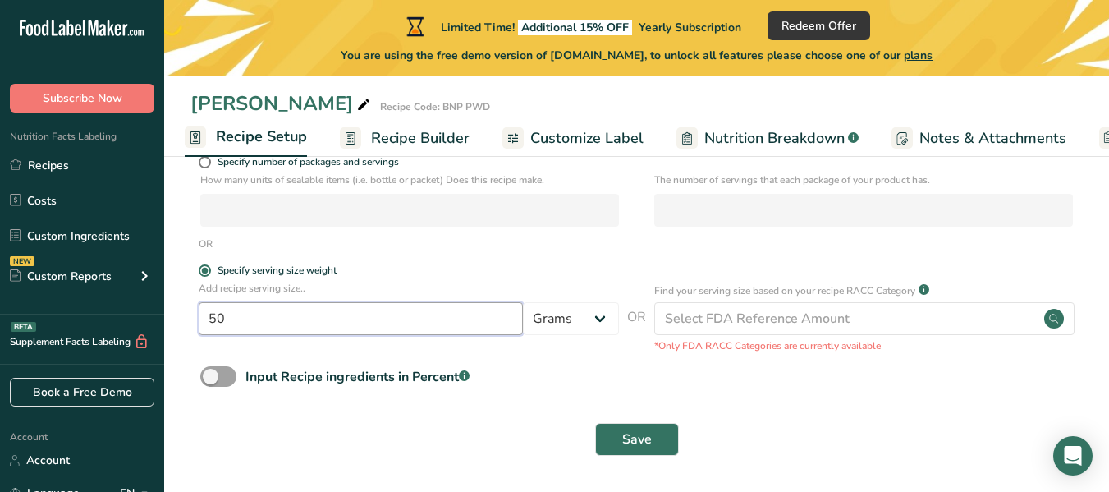
click at [357, 313] on input "50" at bounding box center [361, 318] width 324 height 33
type input "5"
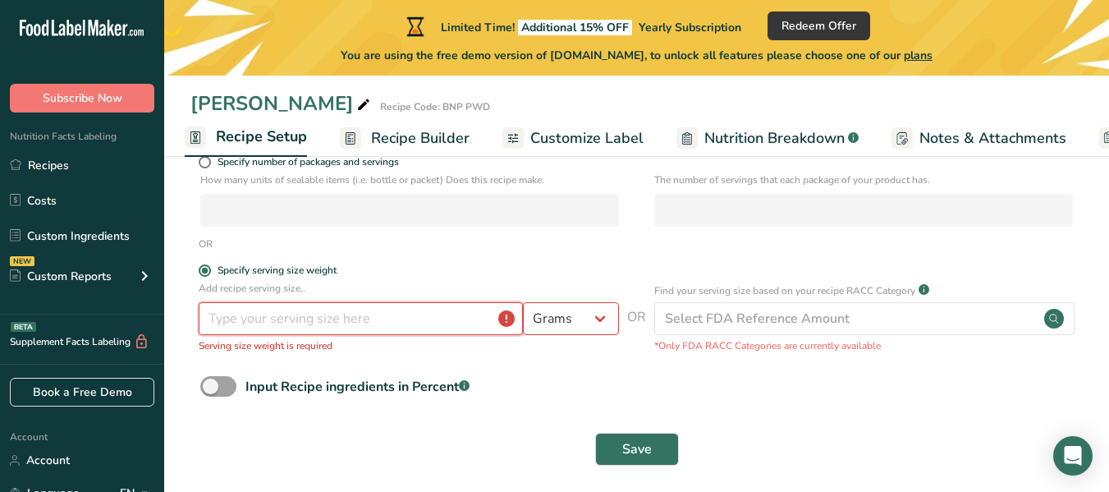
type input "1"
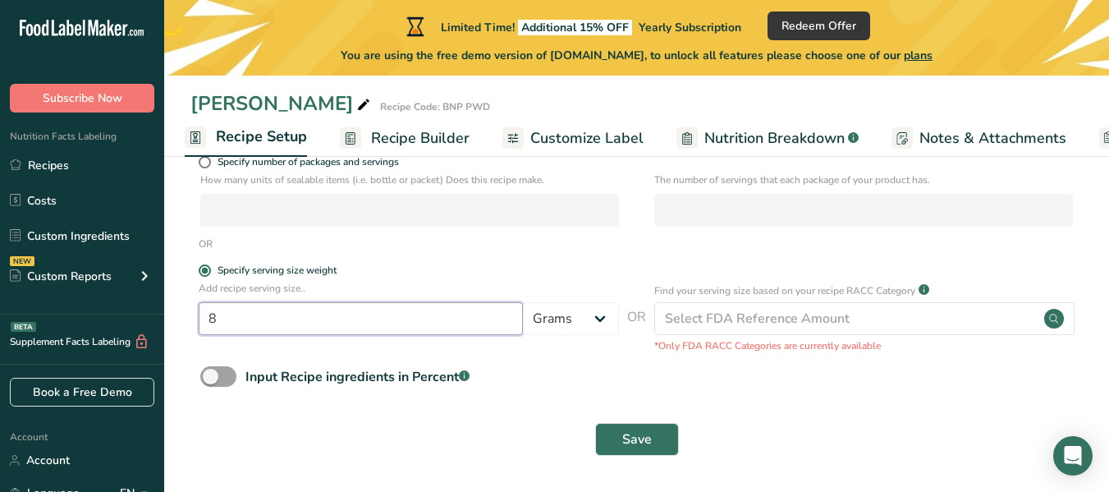
type input "8"
click at [535, 390] on div "Input Recipe ingredients in Percent .a-a{fill:#347362;}.b-a{fill:#fff;}" at bounding box center [637, 383] width 893 height 34
click at [227, 376] on span at bounding box center [218, 376] width 36 height 21
click at [211, 376] on input "Input Recipe ingredients in Percent .a-a{fill:#347362;}.b-a{fill:#fff;}" at bounding box center [205, 376] width 11 height 11
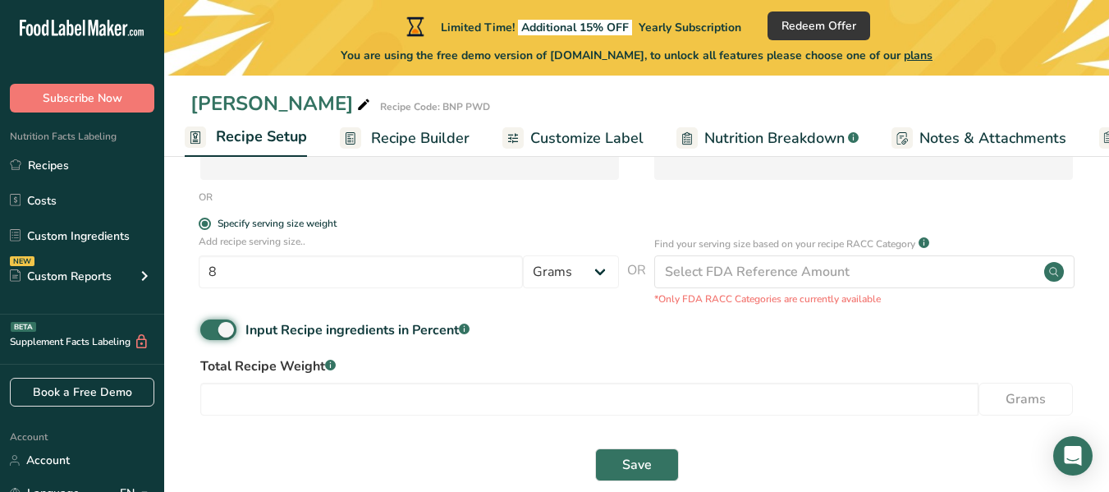
scroll to position [337, 0]
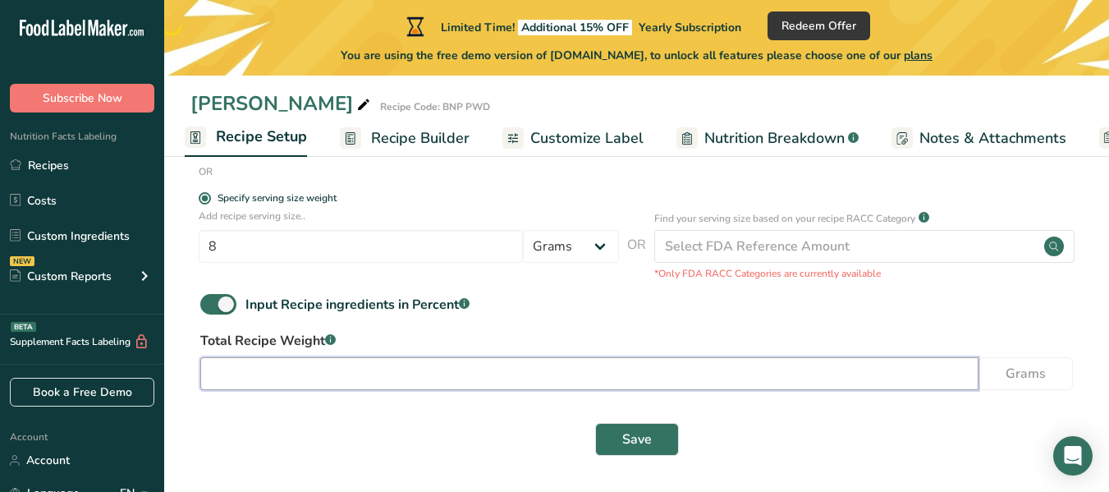
click at [577, 372] on input "number" at bounding box center [589, 373] width 779 height 33
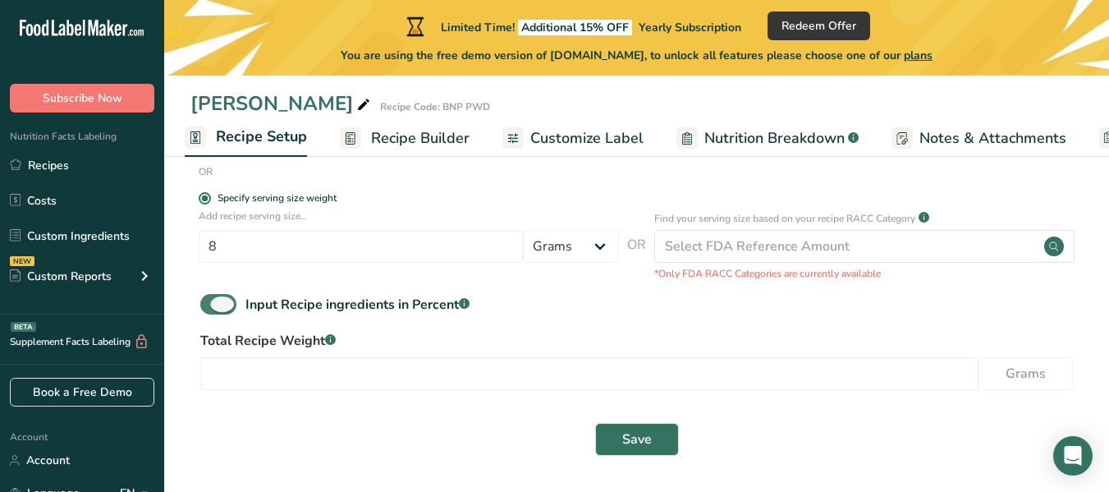
click at [232, 303] on span at bounding box center [218, 304] width 36 height 21
click at [211, 303] on input "Input Recipe ingredients in Percent .a-a{fill:#347362;}.b-a{fill:#fff;}" at bounding box center [205, 304] width 11 height 11
checkbox input "false"
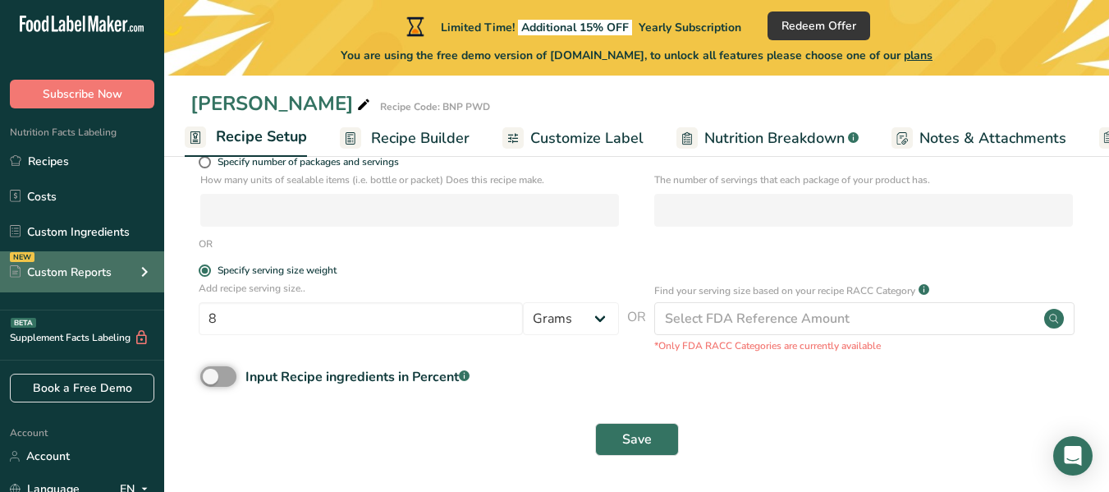
scroll to position [0, 0]
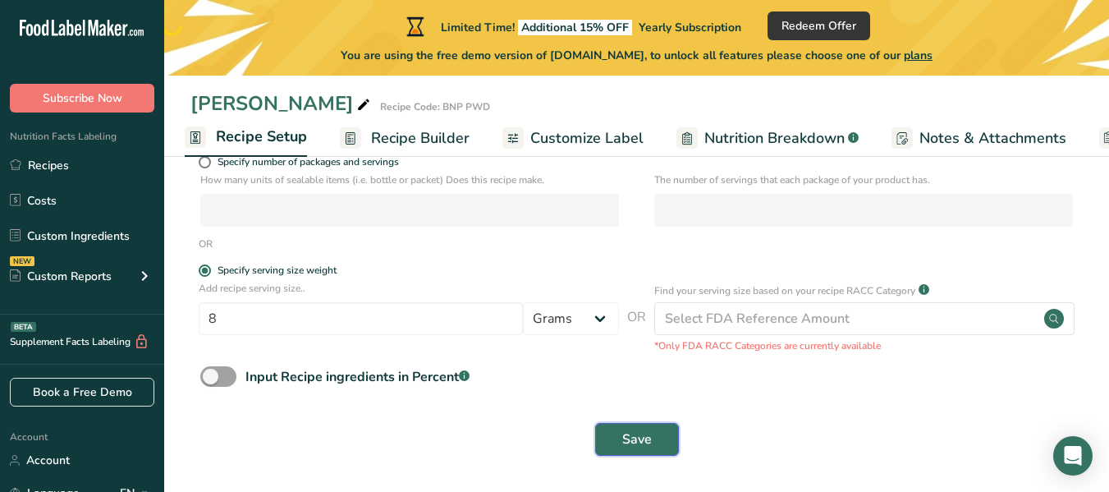
click at [613, 448] on button "Save" at bounding box center [637, 439] width 84 height 33
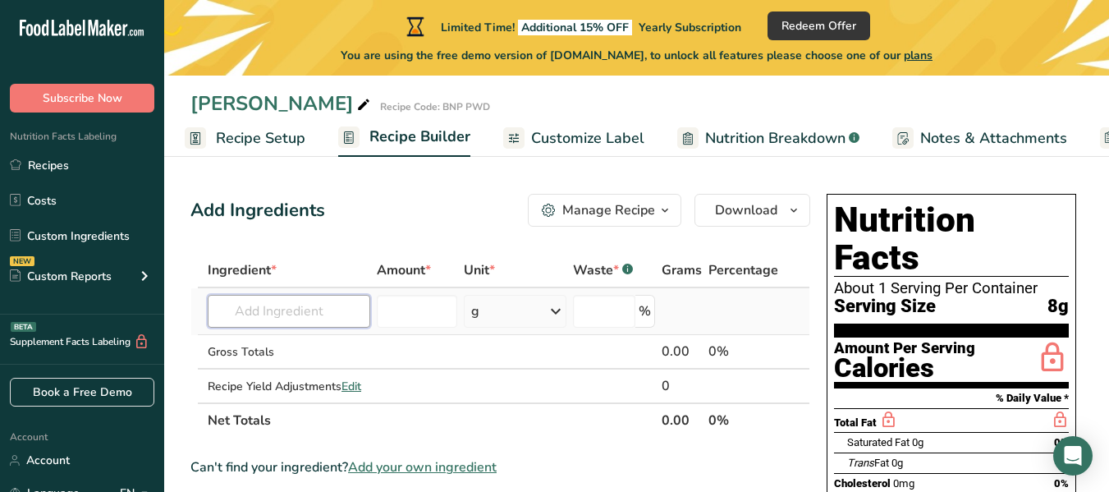
click at [272, 304] on input "text" at bounding box center [289, 311] width 163 height 33
